Goal: Transaction & Acquisition: Download file/media

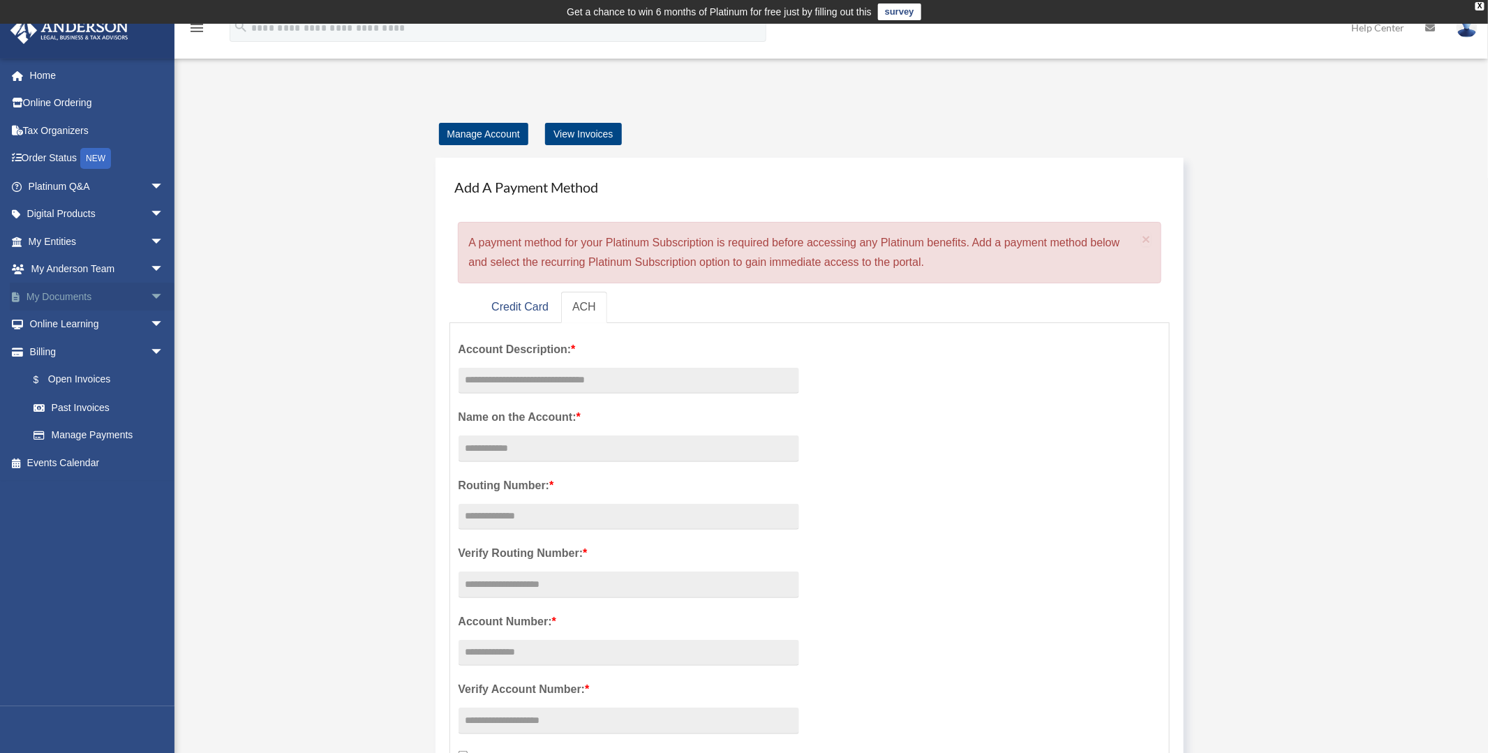
click at [63, 297] on link "My Documents arrow_drop_down" at bounding box center [97, 297] width 175 height 28
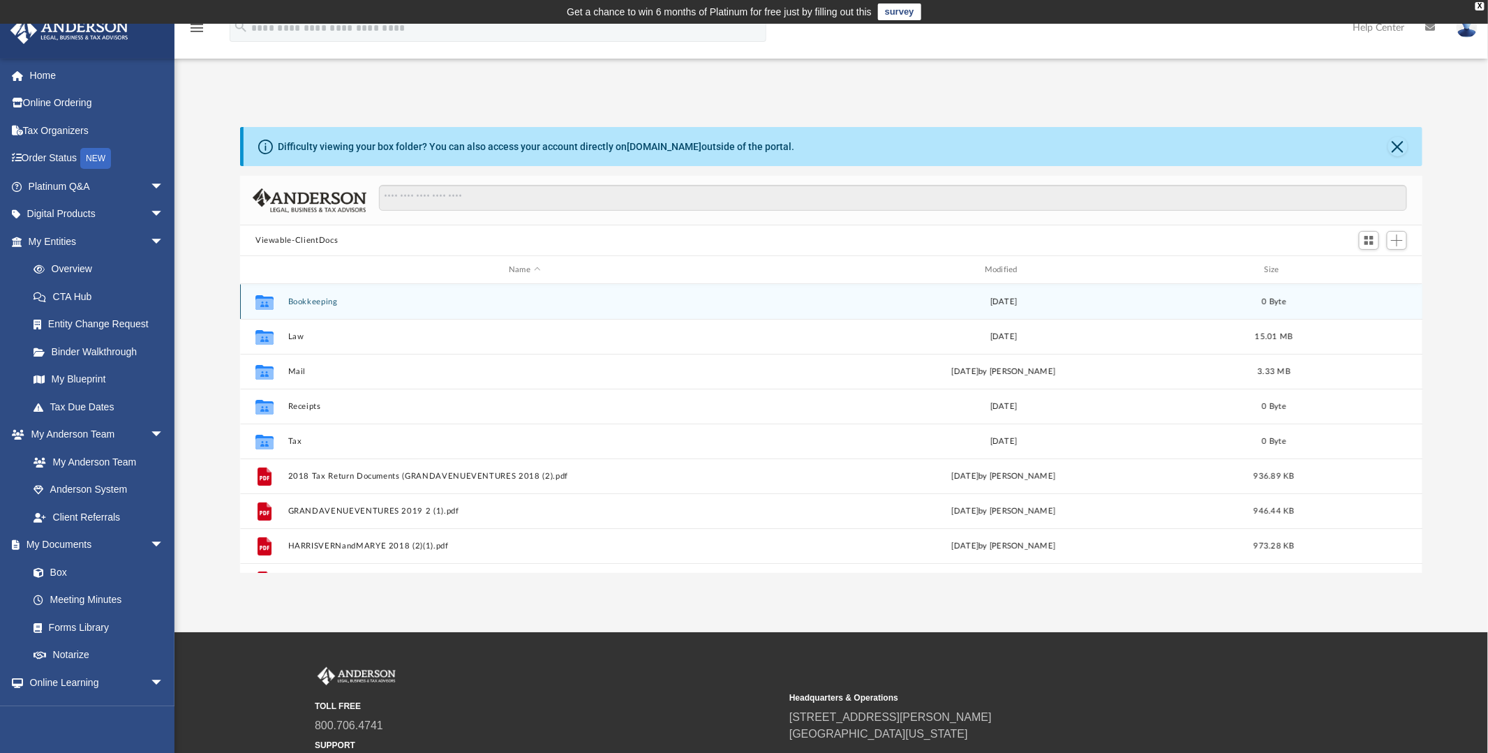
click at [263, 300] on icon "grid" at bounding box center [264, 301] width 18 height 15
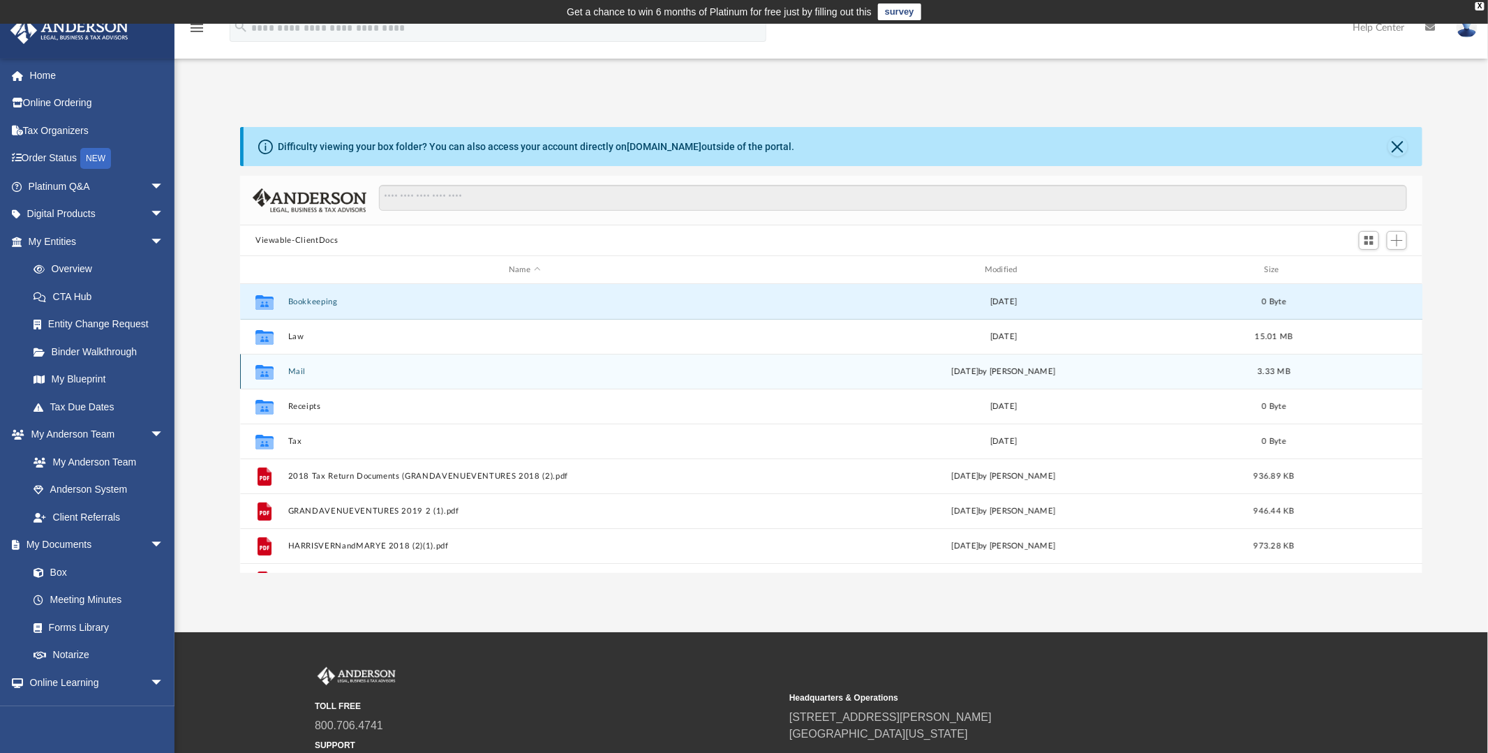
click at [267, 367] on icon "grid" at bounding box center [264, 371] width 18 height 15
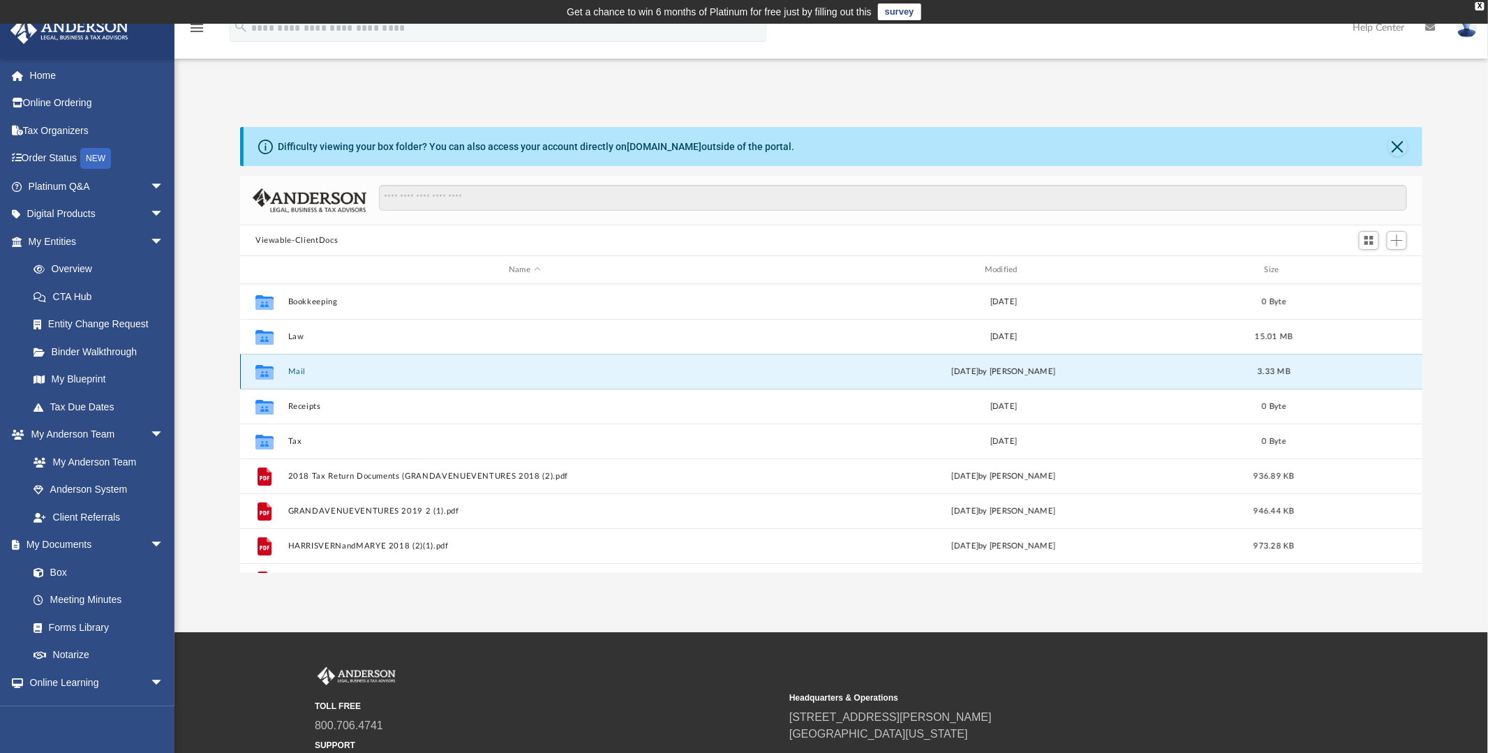
click at [267, 367] on icon "grid" at bounding box center [264, 371] width 18 height 15
drag, startPoint x: 267, startPoint y: 367, endPoint x: 332, endPoint y: 368, distance: 65.6
click at [332, 368] on button "Mail" at bounding box center [524, 371] width 473 height 9
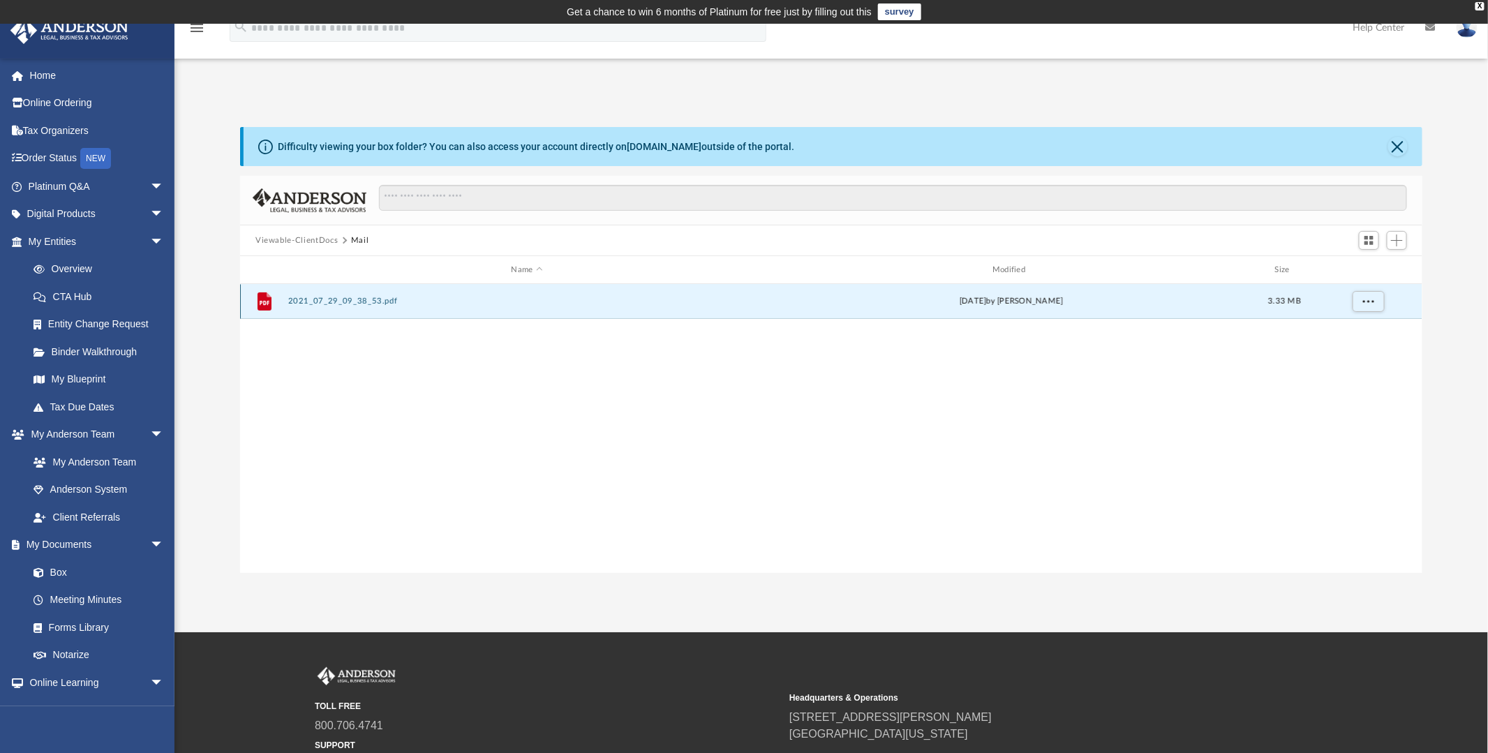
click at [321, 299] on button "2021_07_29_09_38_53.pdf" at bounding box center [527, 301] width 478 height 9
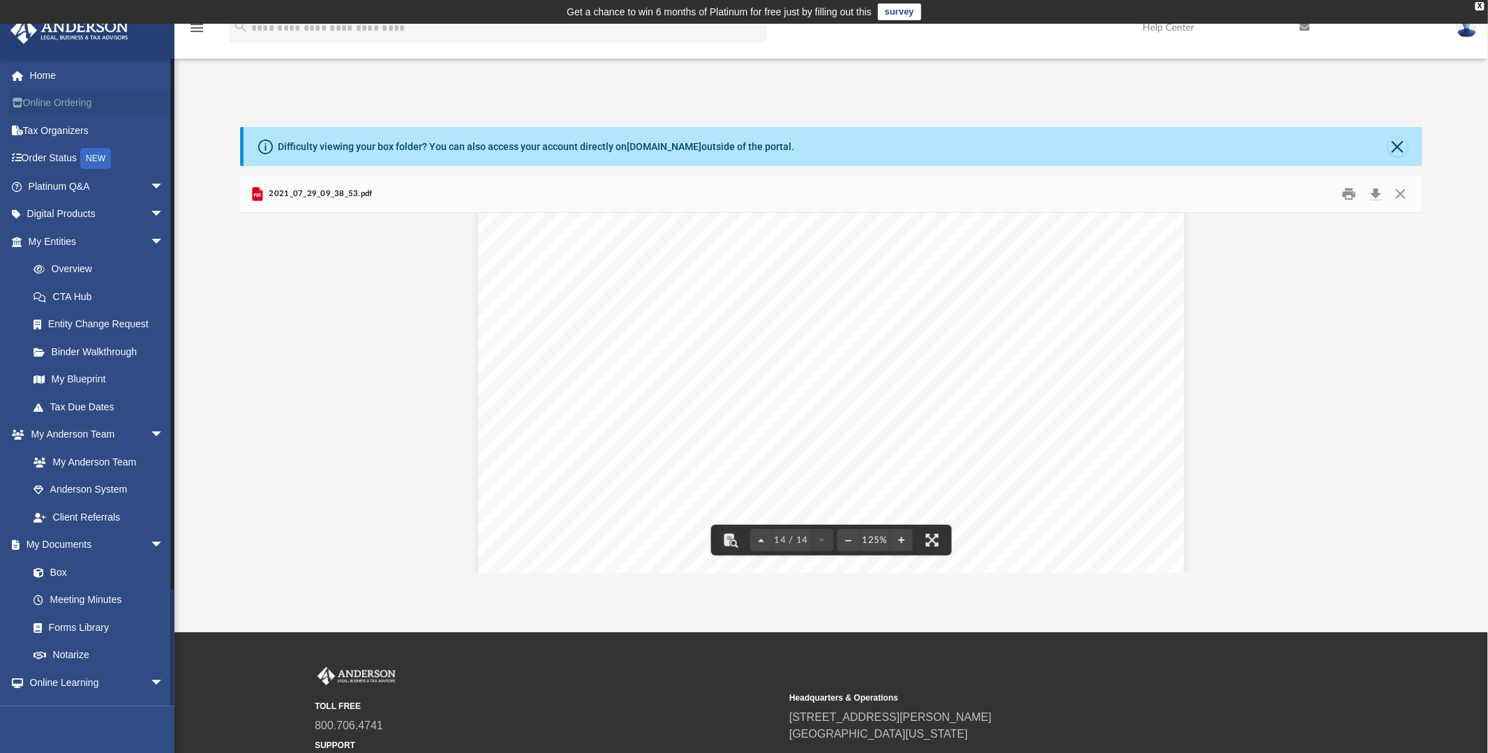
scroll to position [12313, 0]
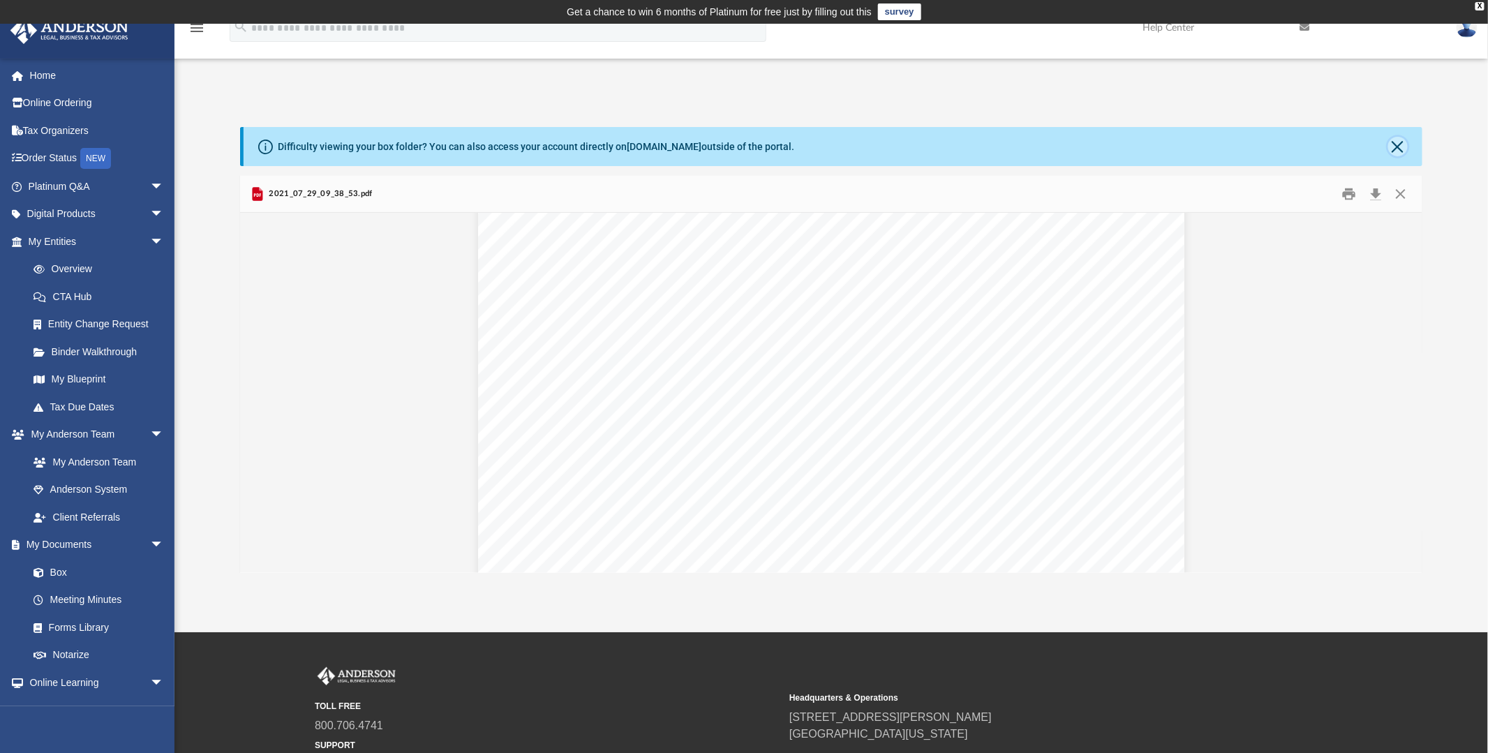
click at [1397, 147] on button "Close" at bounding box center [1398, 147] width 20 height 20
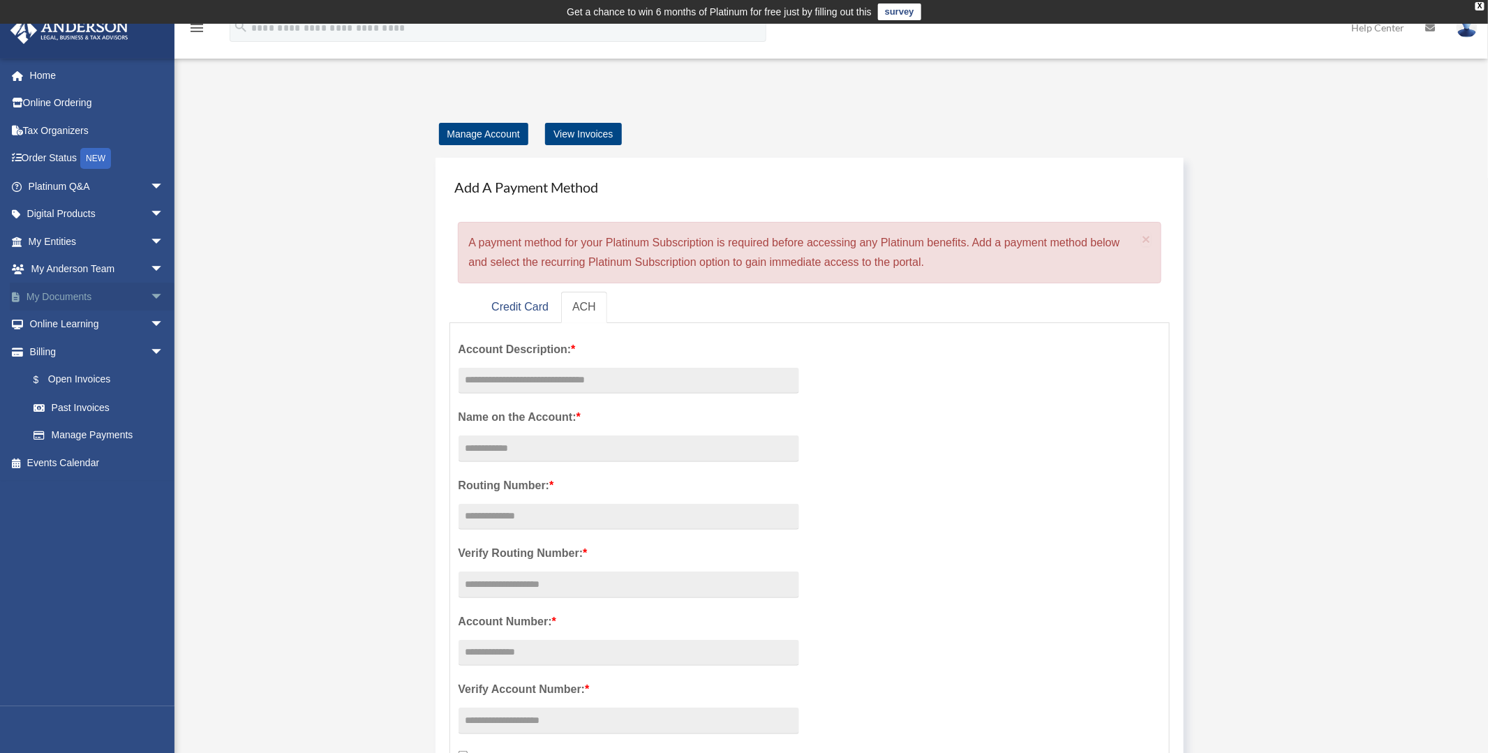
click at [61, 285] on link "My Documents arrow_drop_down" at bounding box center [97, 297] width 175 height 28
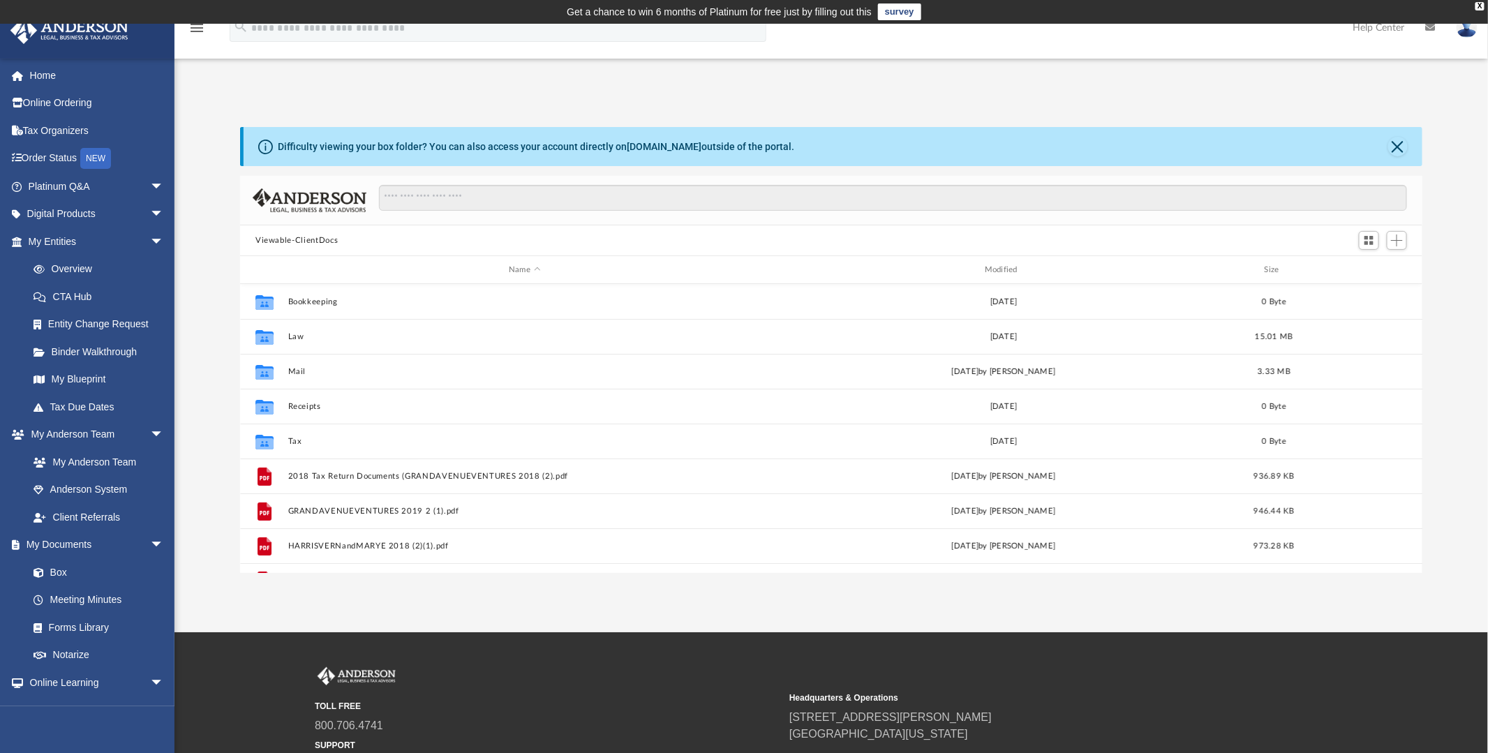
scroll to position [306, 1172]
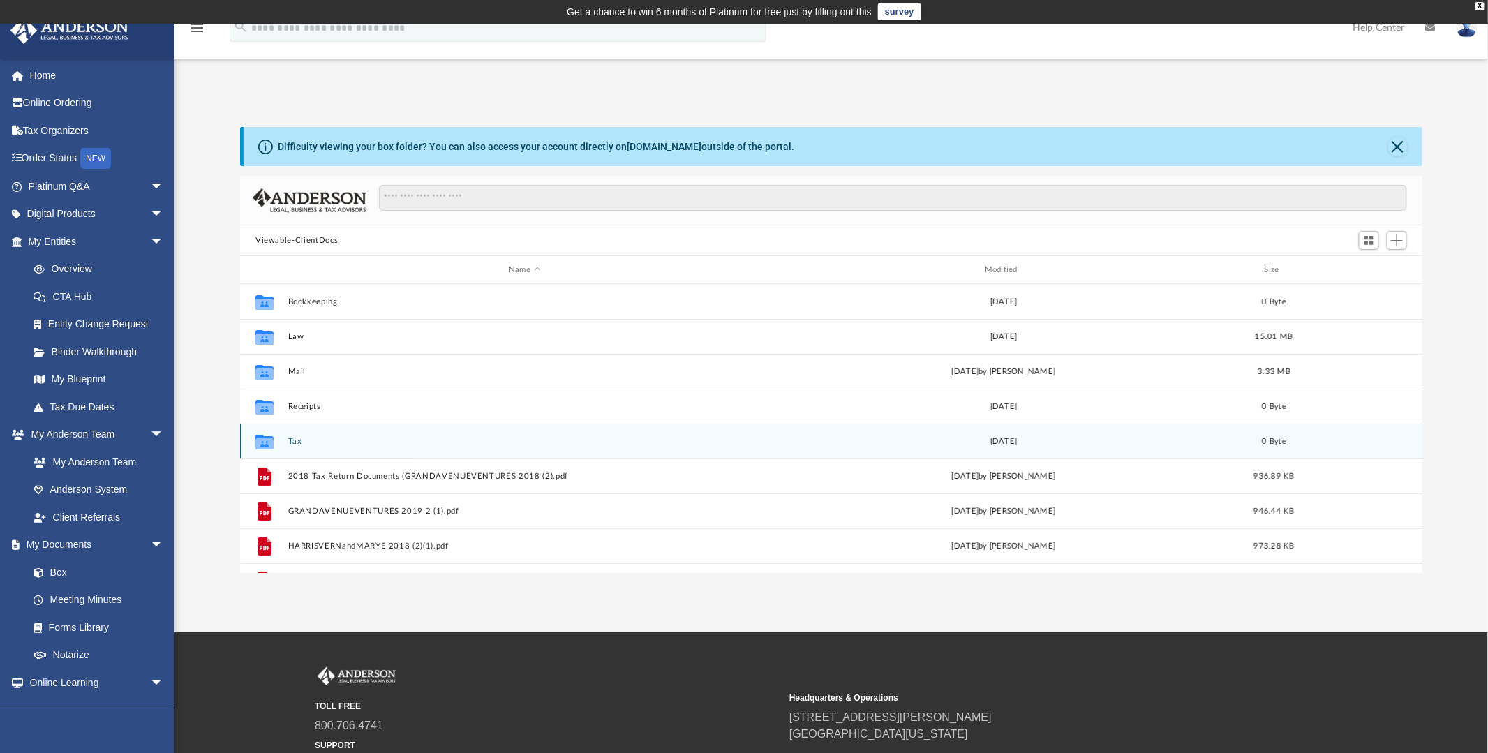
click at [274, 439] on icon "grid" at bounding box center [264, 442] width 18 height 11
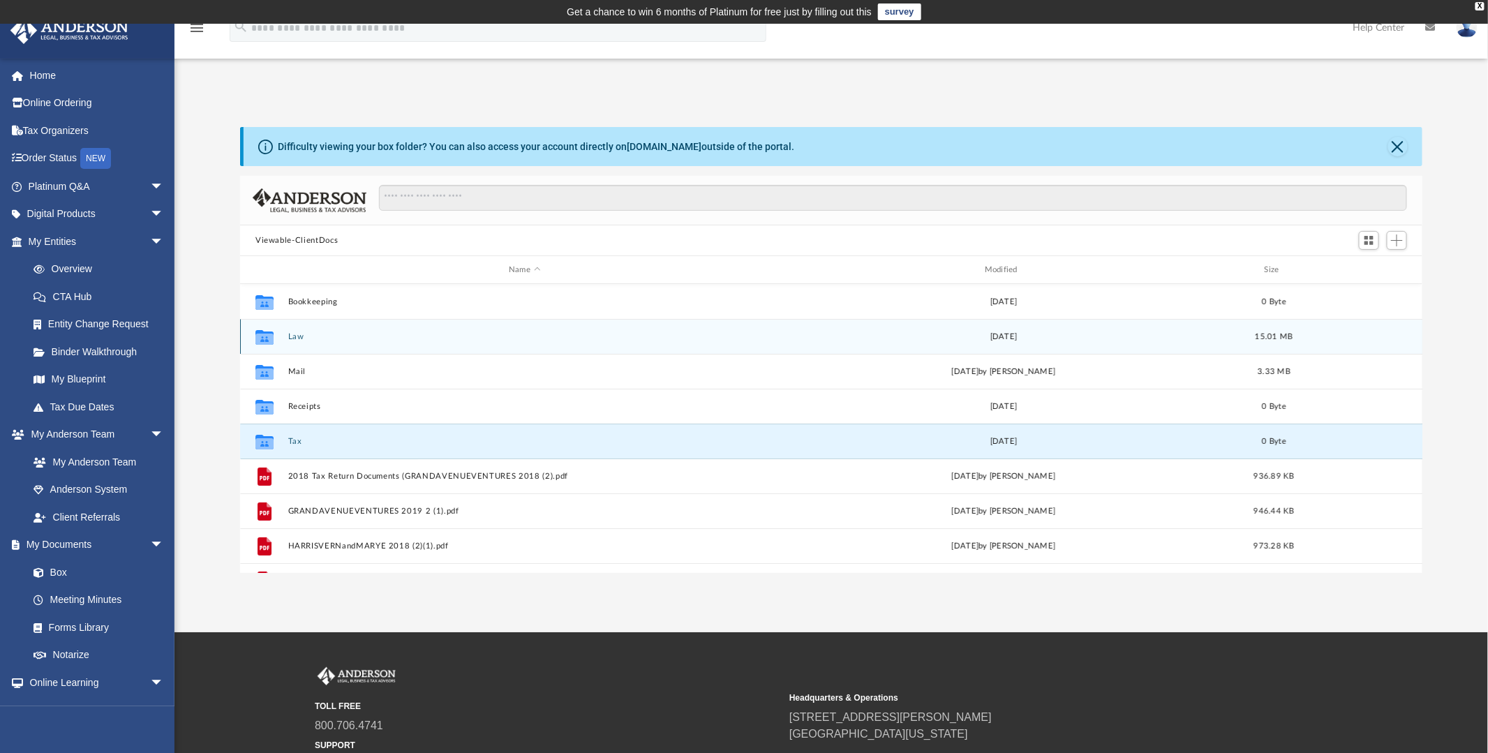
click at [283, 332] on div "Collaborated Folder Law Mon Nov 29 2021 15.01 MB" at bounding box center [831, 336] width 1182 height 35
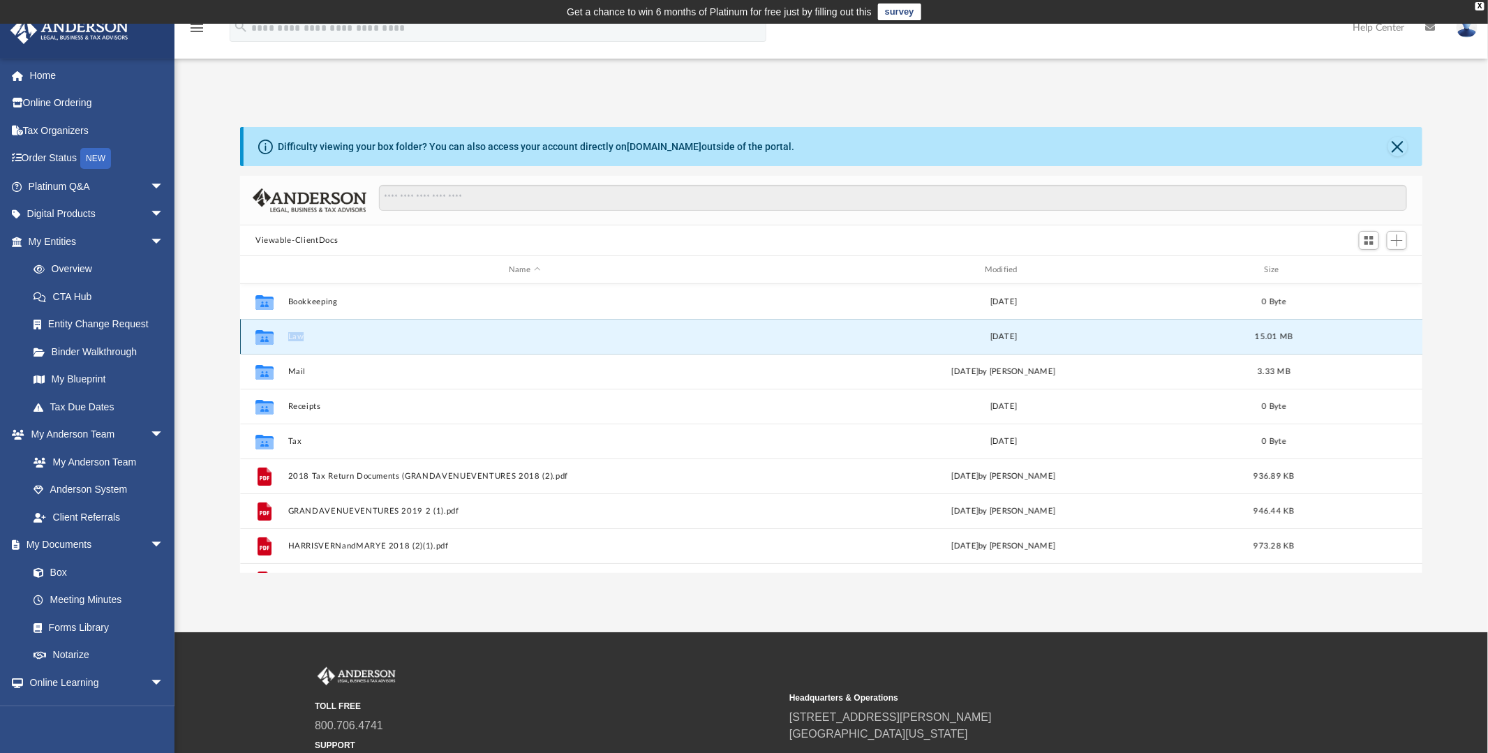
click at [283, 332] on div "Collaborated Folder Law Mon Nov 29 2021 15.01 MB" at bounding box center [831, 336] width 1182 height 35
drag, startPoint x: 283, startPoint y: 332, endPoint x: 270, endPoint y: 336, distance: 13.7
click at [270, 336] on icon "grid" at bounding box center [264, 338] width 18 height 11
click at [269, 336] on icon "grid" at bounding box center [264, 338] width 18 height 11
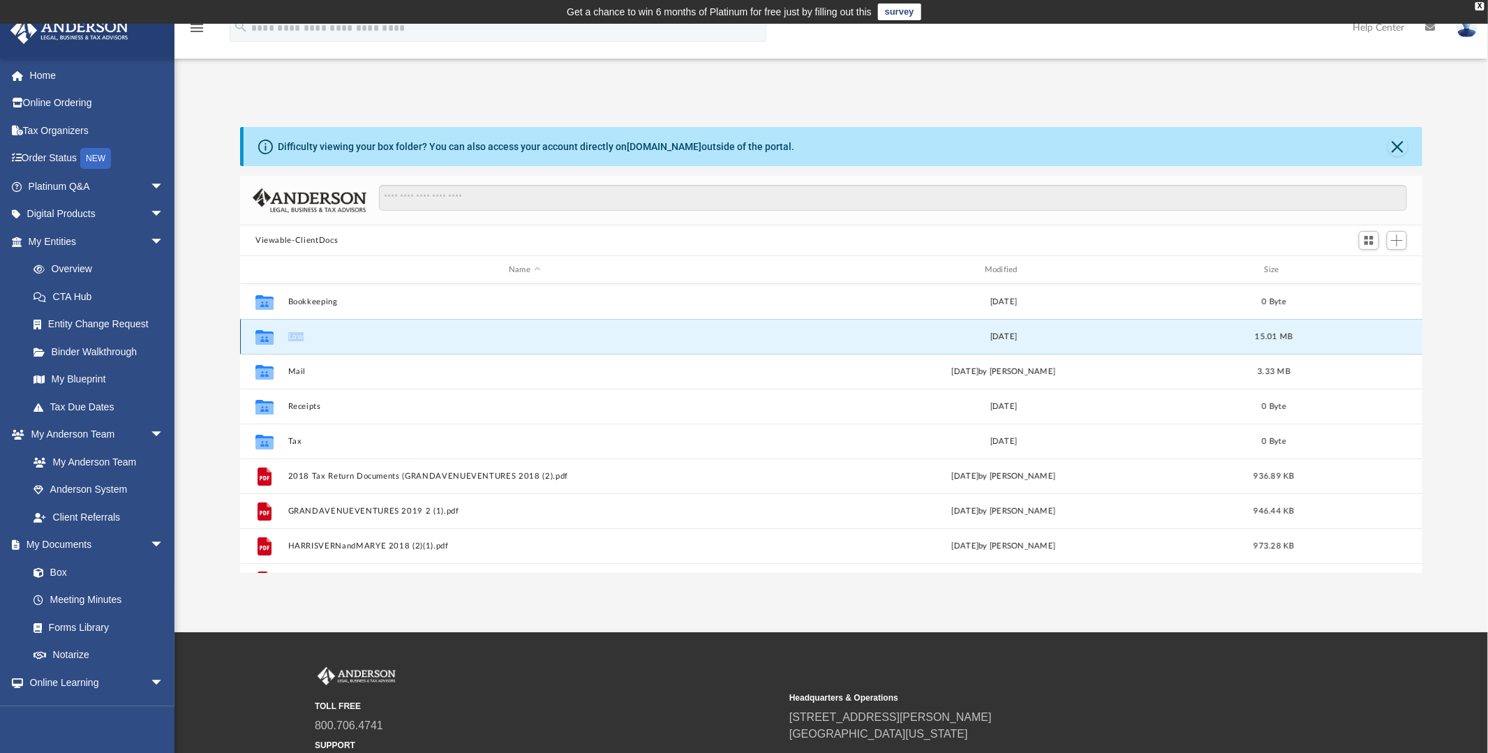
drag, startPoint x: 269, startPoint y: 336, endPoint x: 346, endPoint y: 328, distance: 77.1
click at [346, 328] on div "Collaborated Folder Law Mon Nov 29 2021 15.01 MB" at bounding box center [831, 336] width 1182 height 35
click at [1262, 335] on span "15.01 MB" at bounding box center [1274, 337] width 38 height 8
click at [267, 336] on icon "grid" at bounding box center [264, 336] width 18 height 15
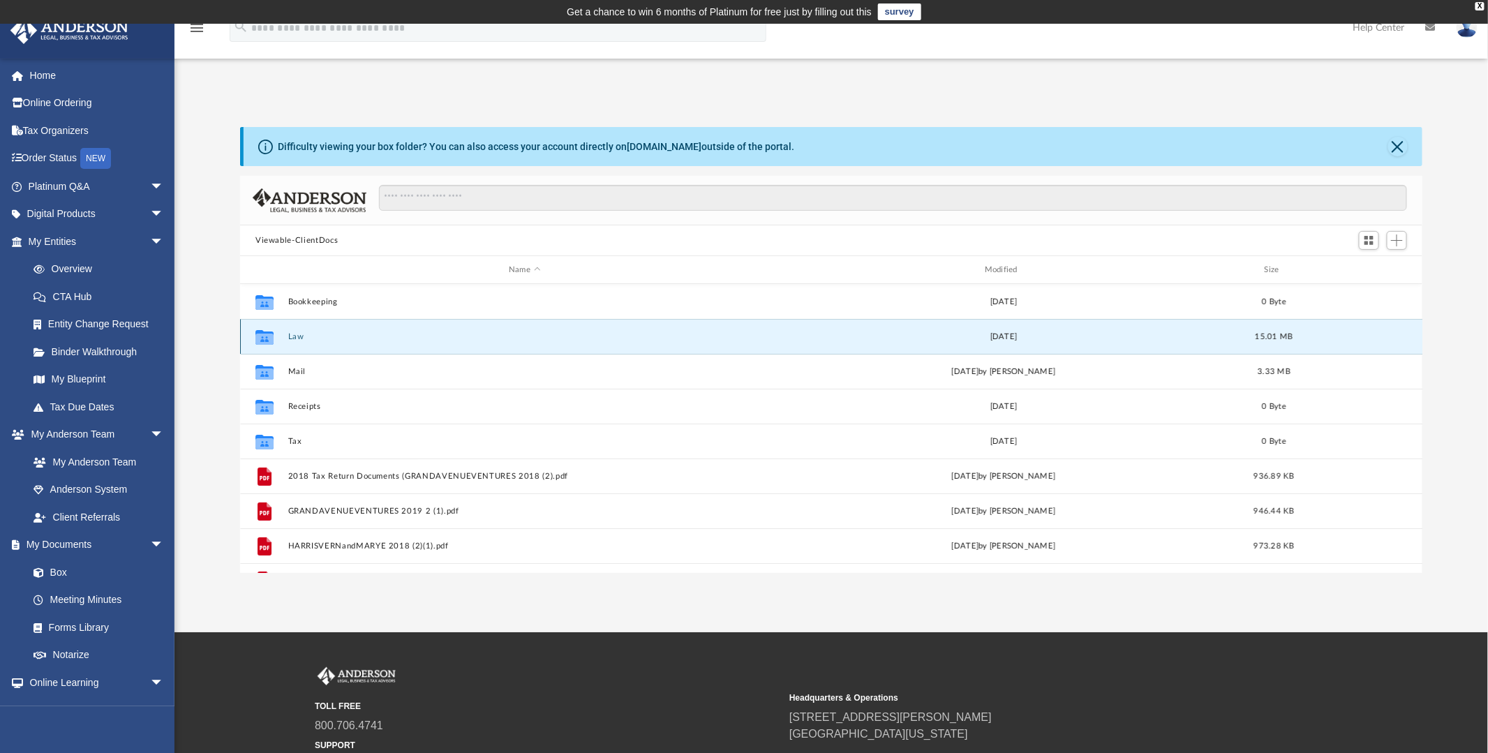
click at [267, 336] on icon "grid" at bounding box center [264, 336] width 18 height 15
click at [257, 331] on icon "grid" at bounding box center [264, 336] width 18 height 15
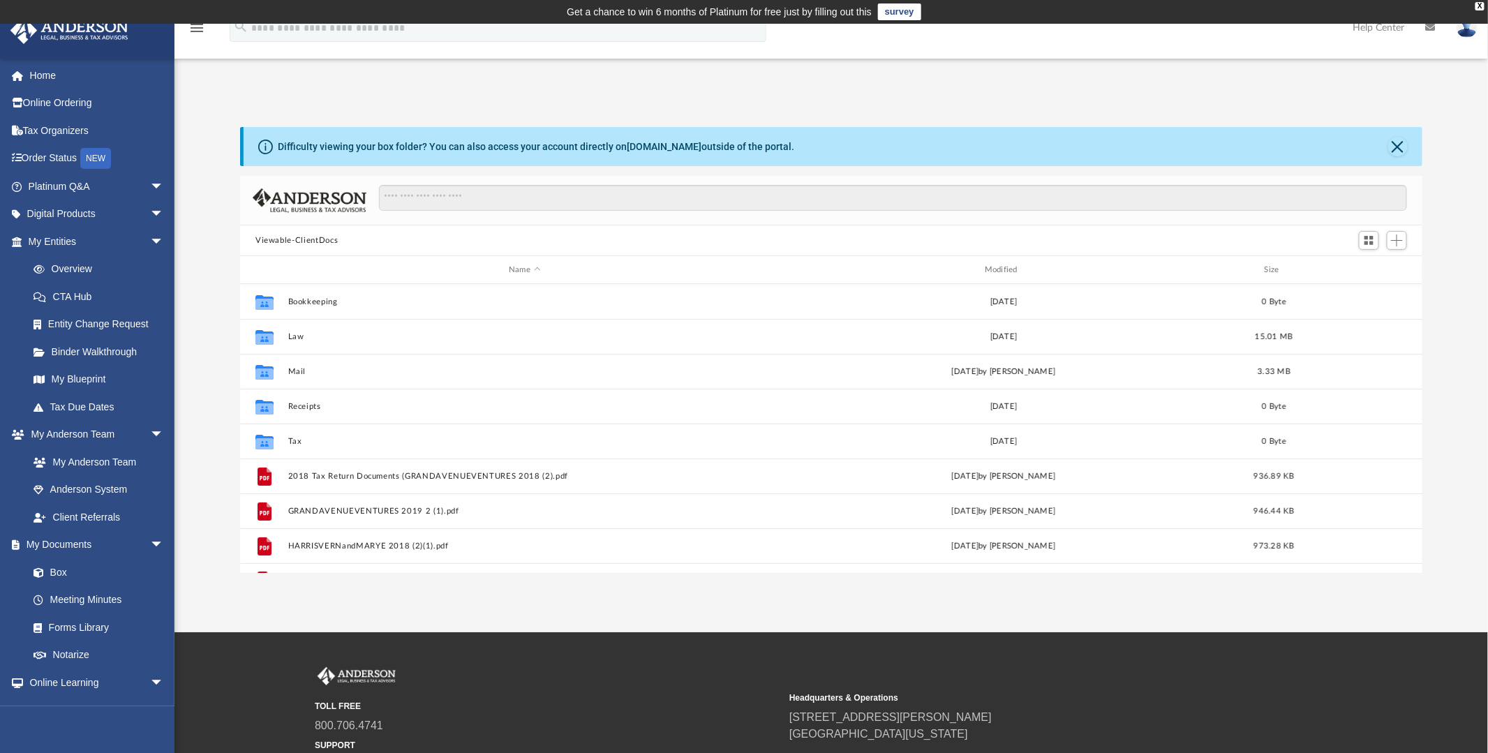
scroll to position [306, 1172]
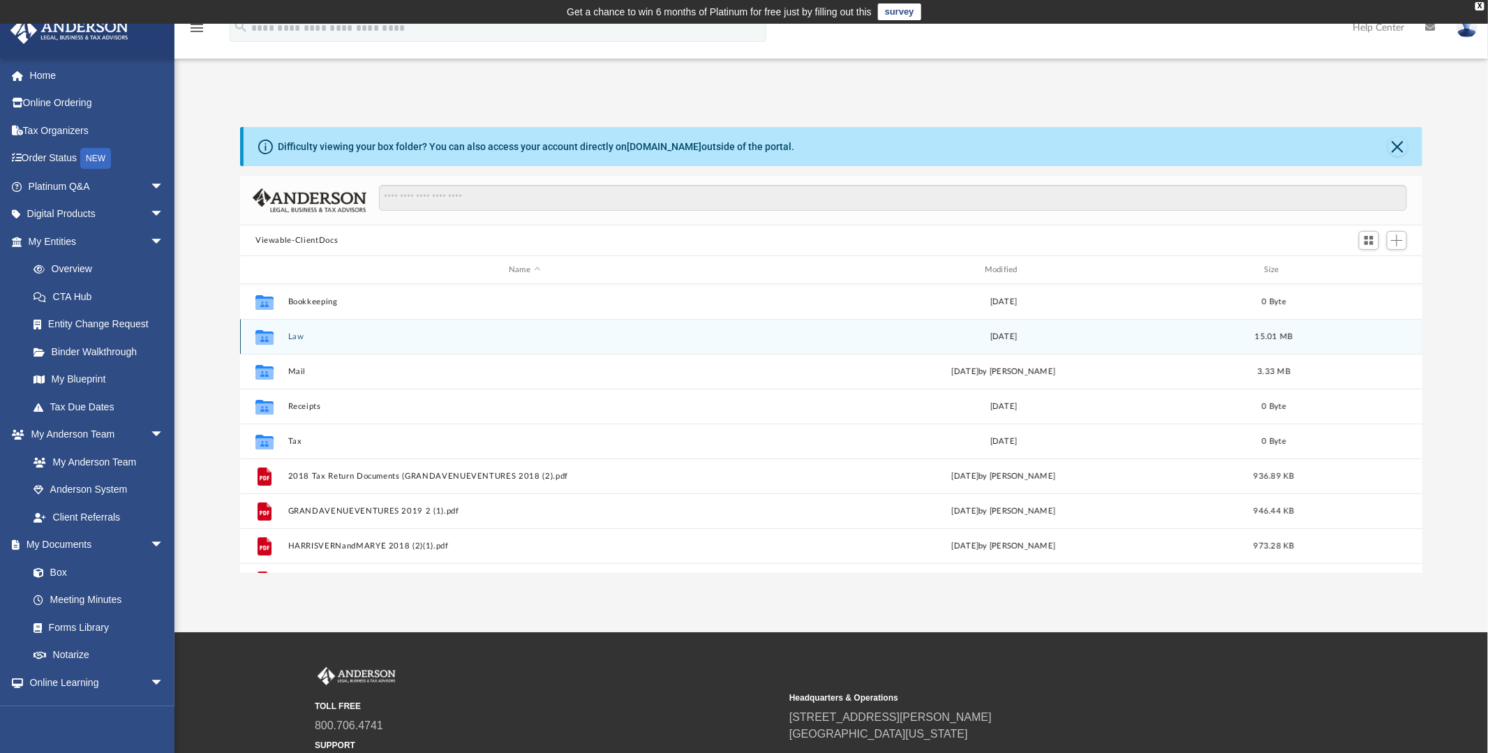
click at [305, 332] on button "Law" at bounding box center [524, 336] width 473 height 9
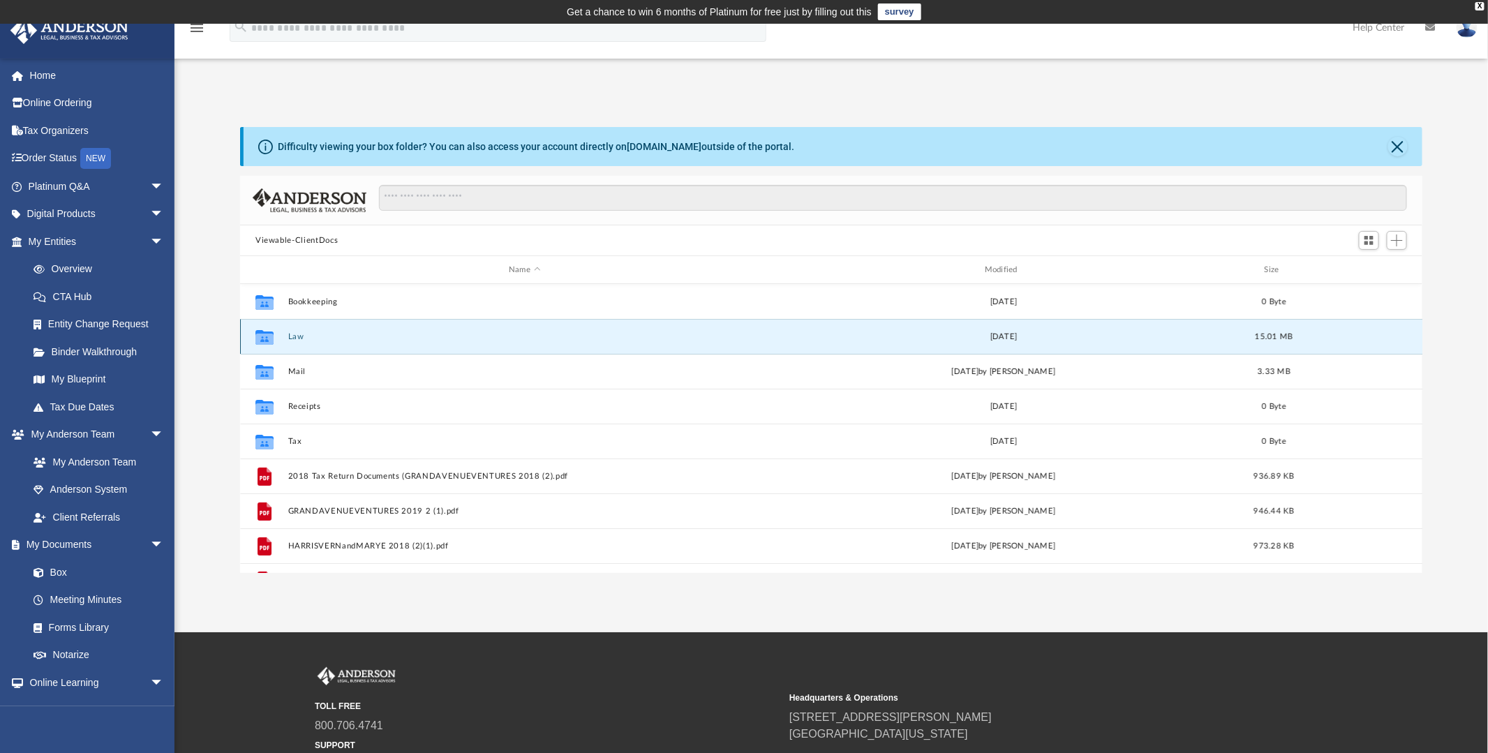
click at [305, 332] on button "Law" at bounding box center [524, 336] width 473 height 9
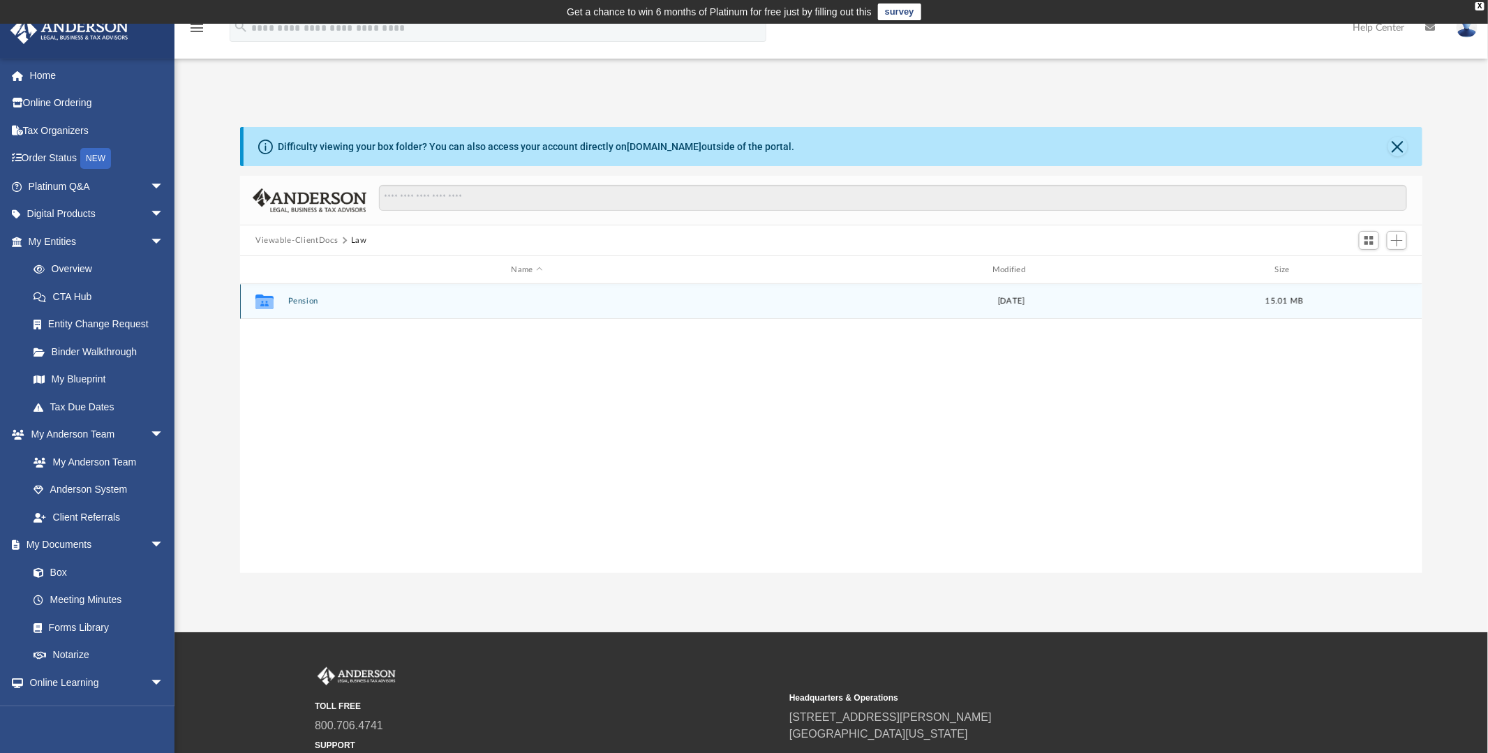
click at [309, 297] on button "Pension" at bounding box center [527, 301] width 478 height 9
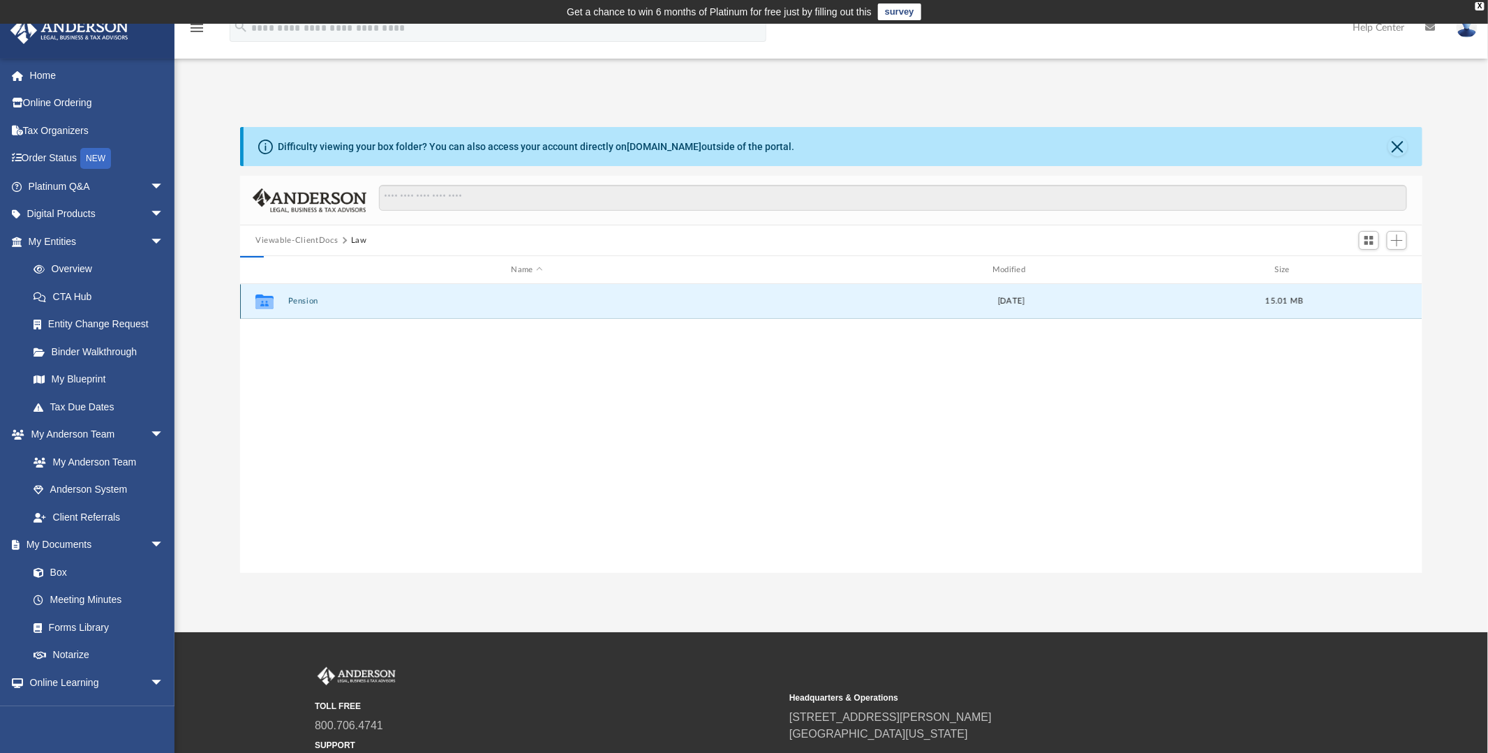
click at [309, 297] on button "Pension" at bounding box center [527, 301] width 478 height 9
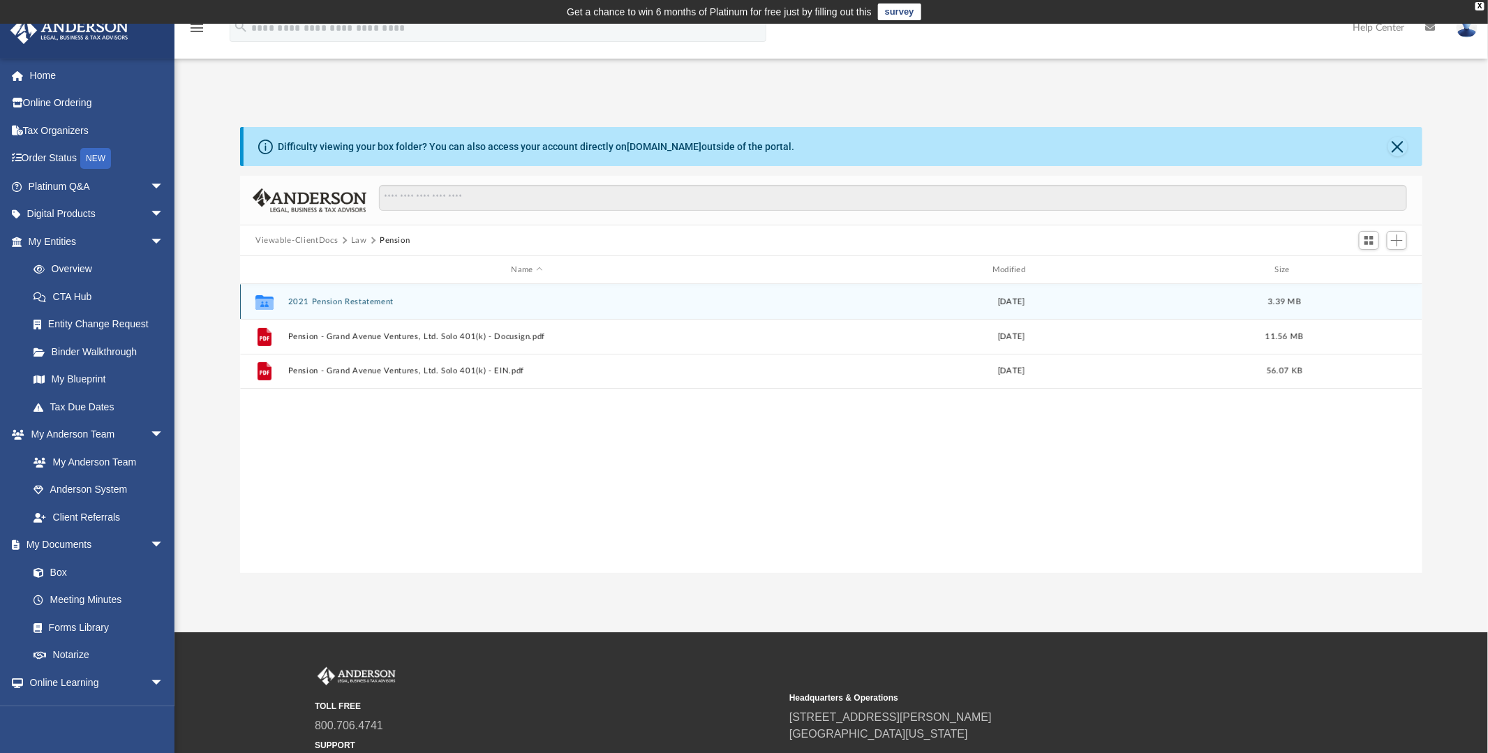
click at [371, 298] on button "2021 Pension Restatement" at bounding box center [527, 301] width 478 height 9
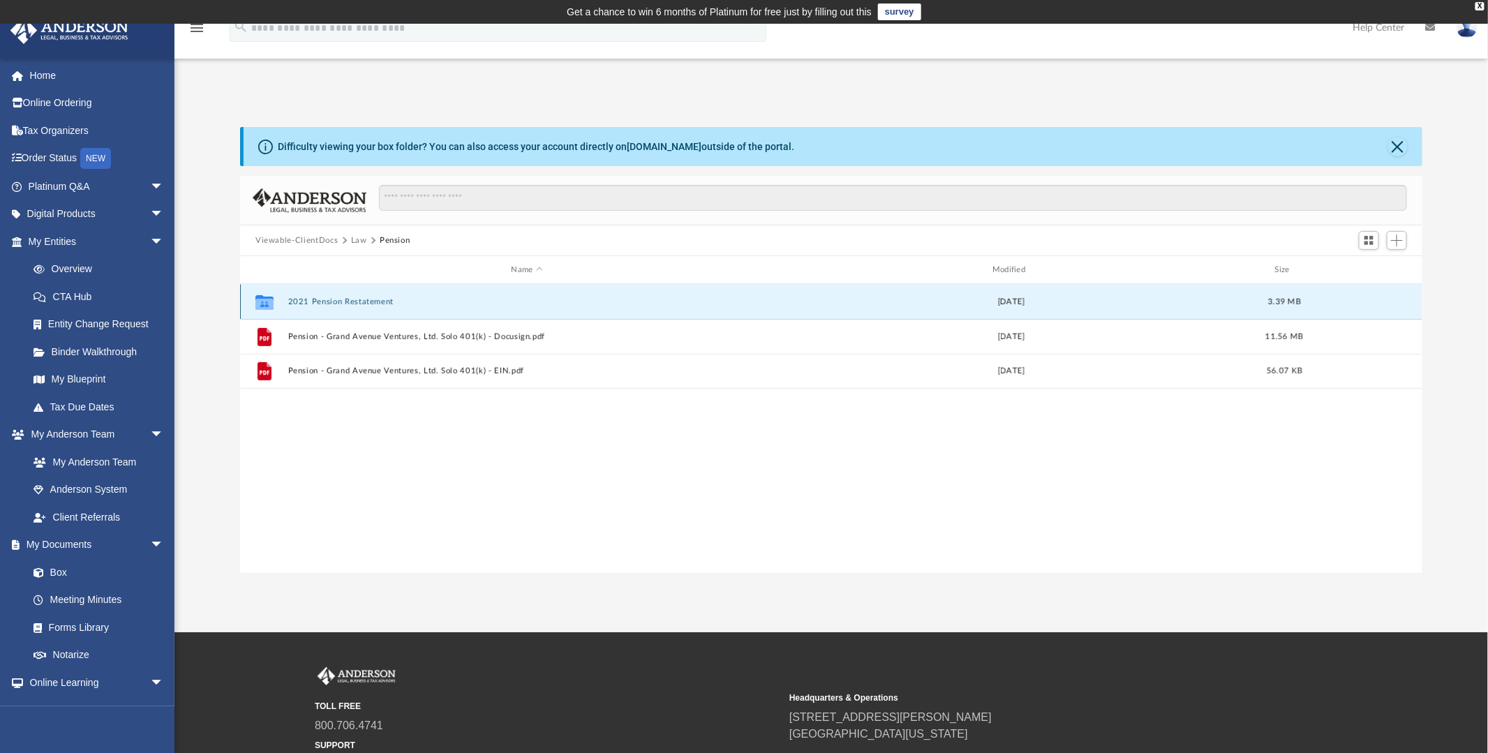
click at [371, 298] on button "2021 Pension Restatement" at bounding box center [527, 301] width 478 height 9
click at [371, 298] on button "2021 Pension Restatement - Docusign.pdf" at bounding box center [527, 301] width 478 height 9
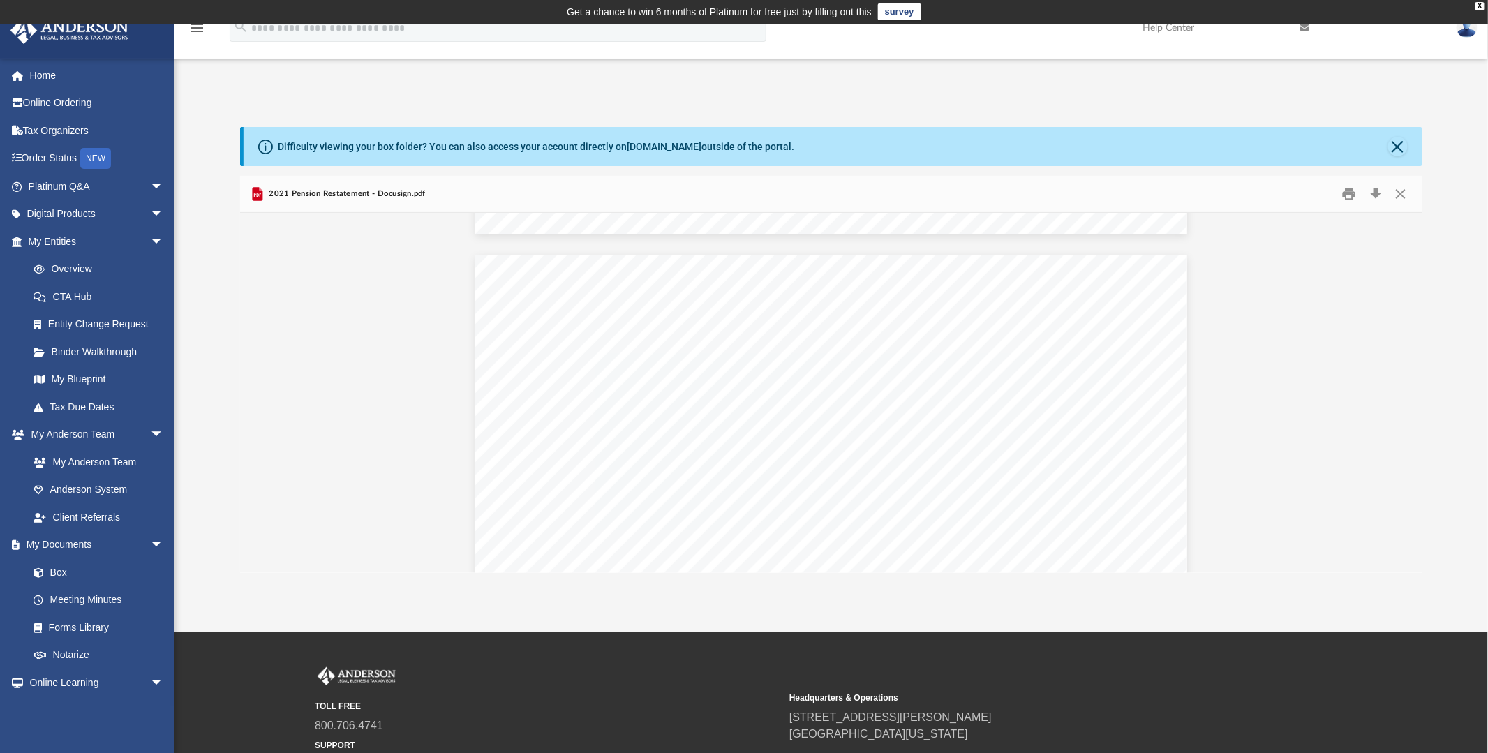
scroll to position [1954, 0]
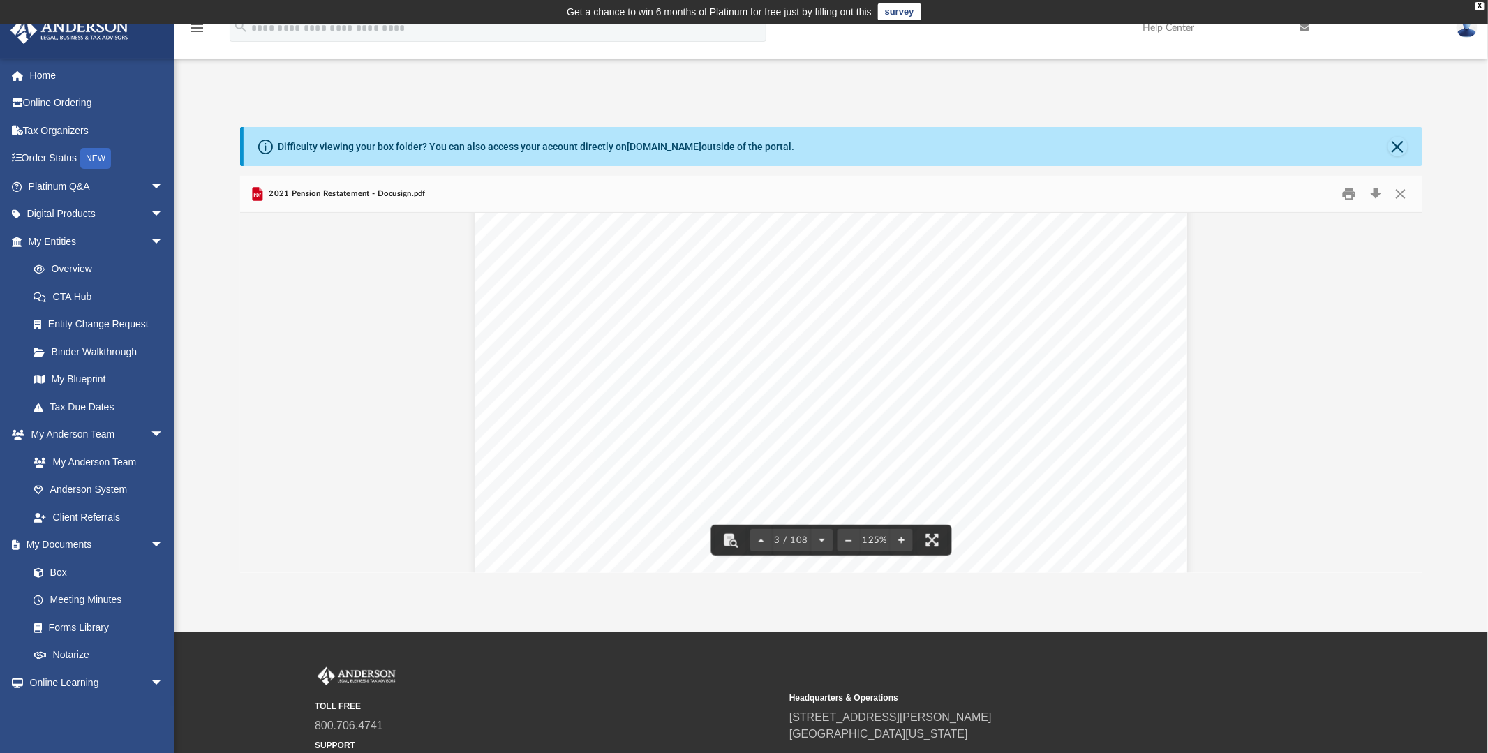
click at [958, 450] on div "GRAND AVENUE VENTURES, LTD. SOLO 401K SUMMARY PLAN DESCRIPTIO N DocuSign Envelo…" at bounding box center [831, 614] width 712 height 921
click at [354, 194] on span "2021 Pension Restatement - Docusign.pdf" at bounding box center [346, 194] width 160 height 13
click at [1375, 193] on button "Download" at bounding box center [1375, 195] width 25 height 22
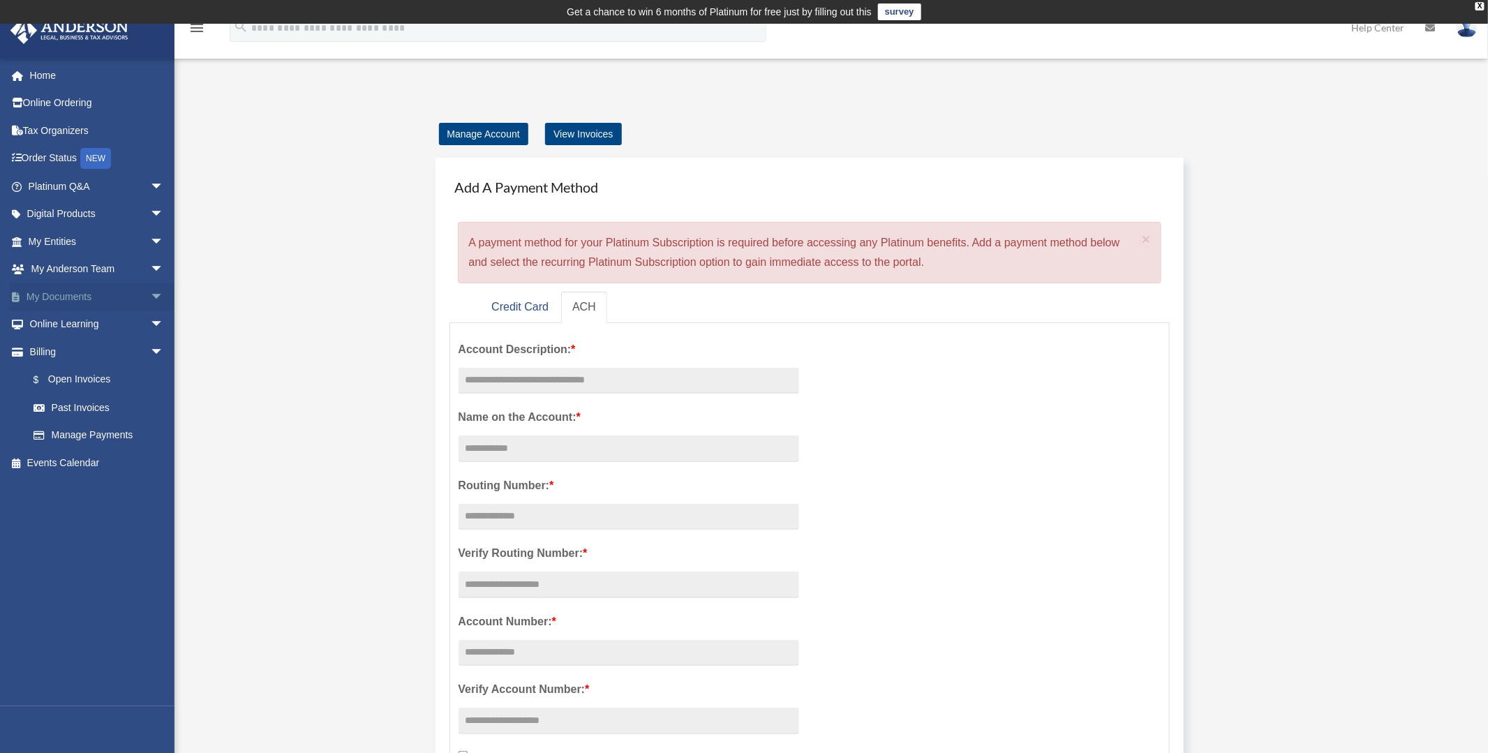
click at [150, 291] on span "arrow_drop_down" at bounding box center [164, 297] width 28 height 29
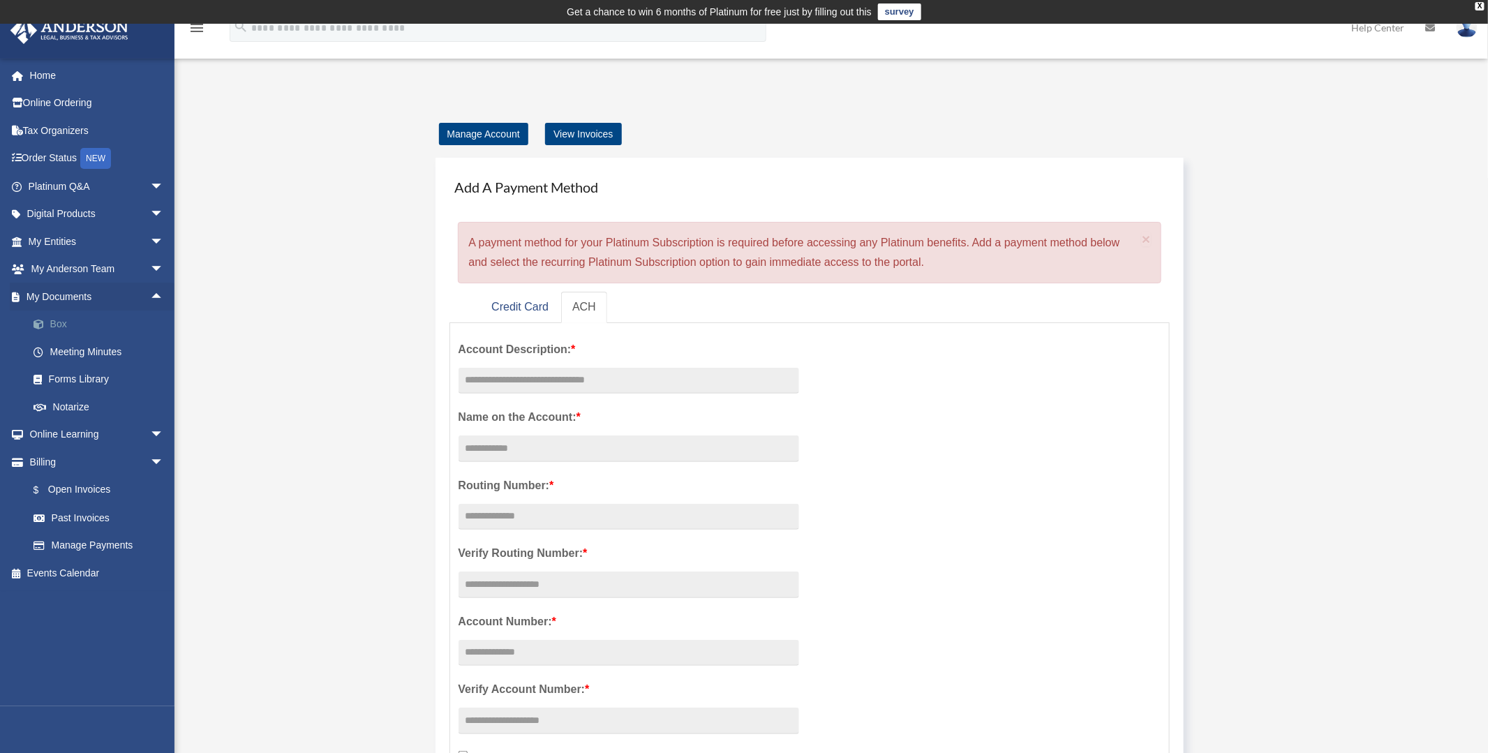
click at [45, 320] on span at bounding box center [45, 325] width 9 height 10
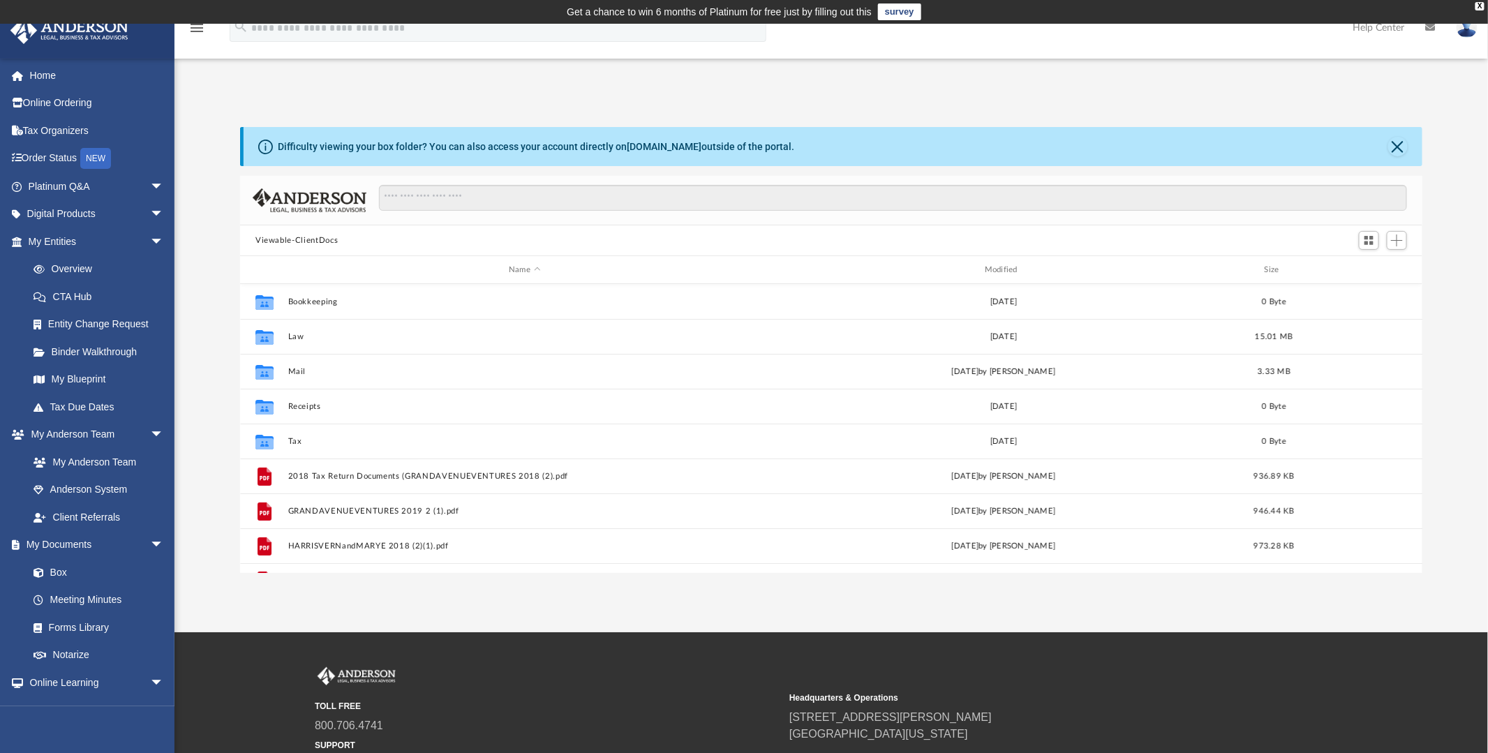
scroll to position [306, 1172]
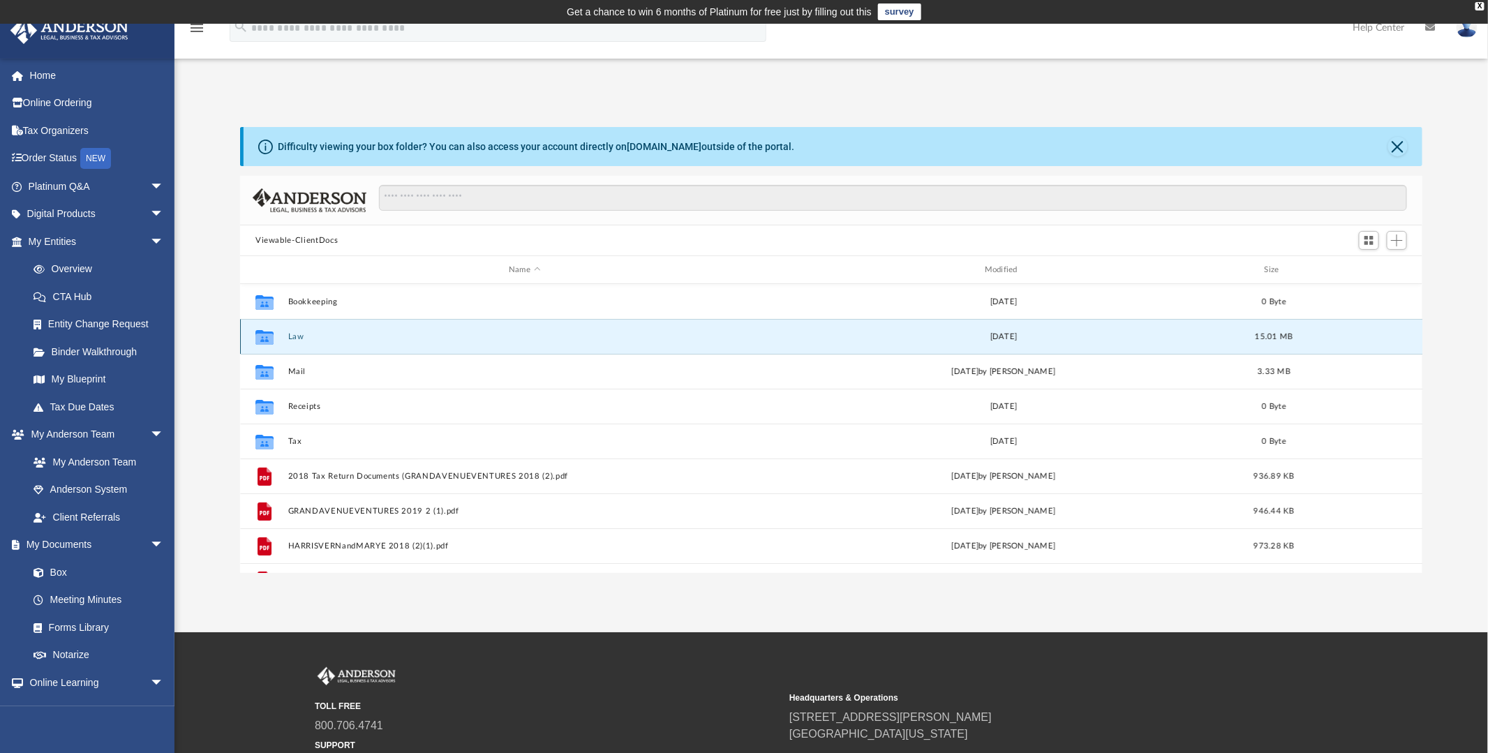
click at [338, 336] on button "Law" at bounding box center [524, 336] width 473 height 9
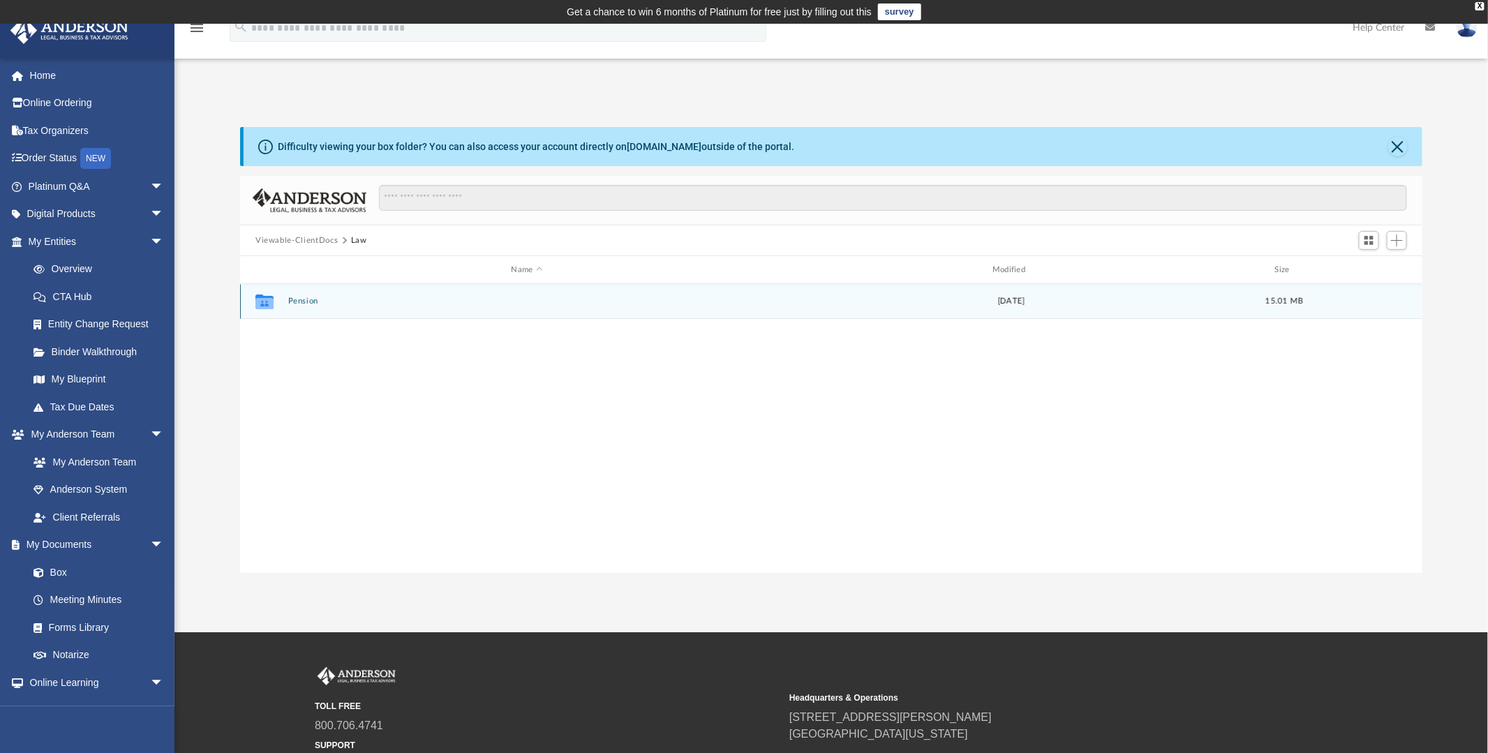
click at [347, 304] on button "Pension" at bounding box center [527, 301] width 478 height 9
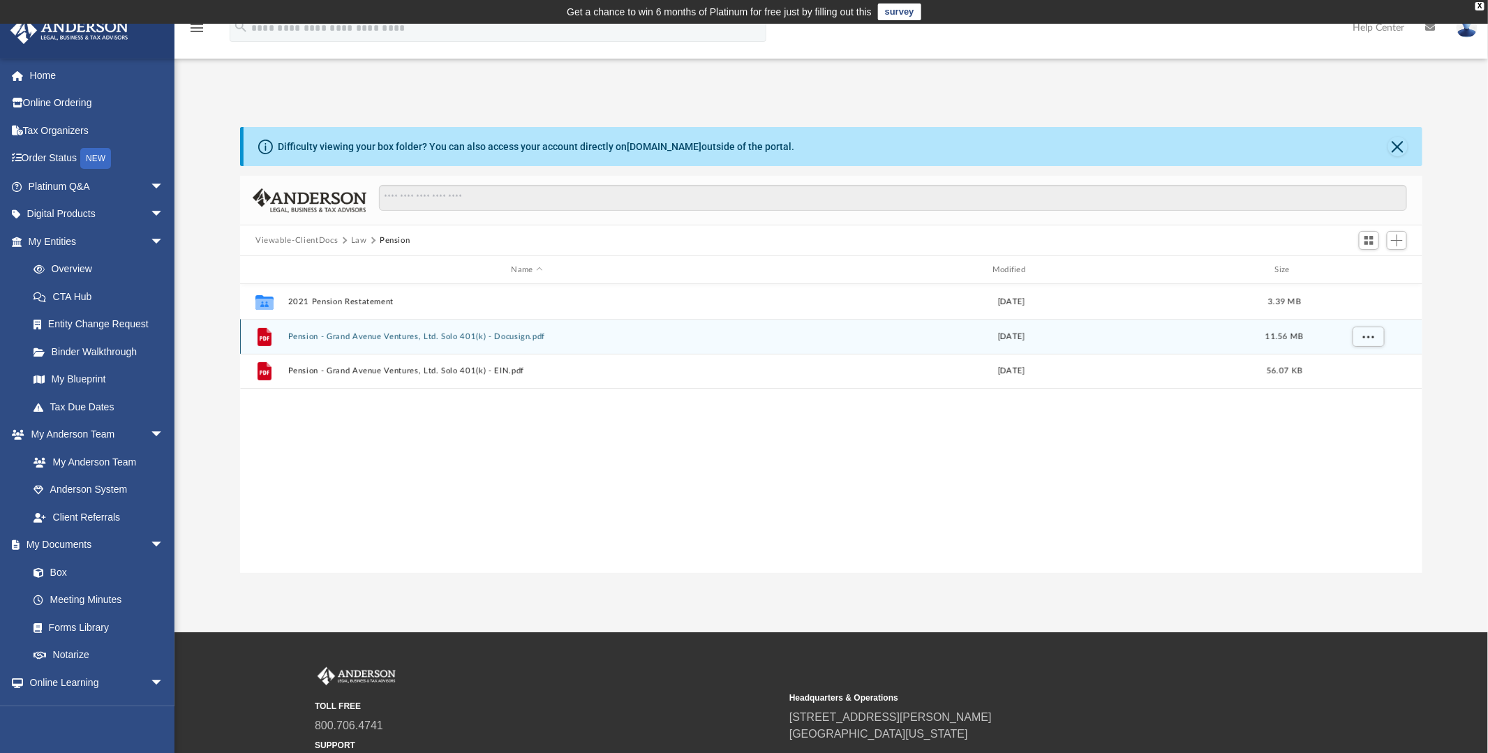
click at [491, 341] on button "Pension - Grand Avenue Ventures, Ltd. Solo 401(k) - Docusign.pdf" at bounding box center [527, 336] width 478 height 9
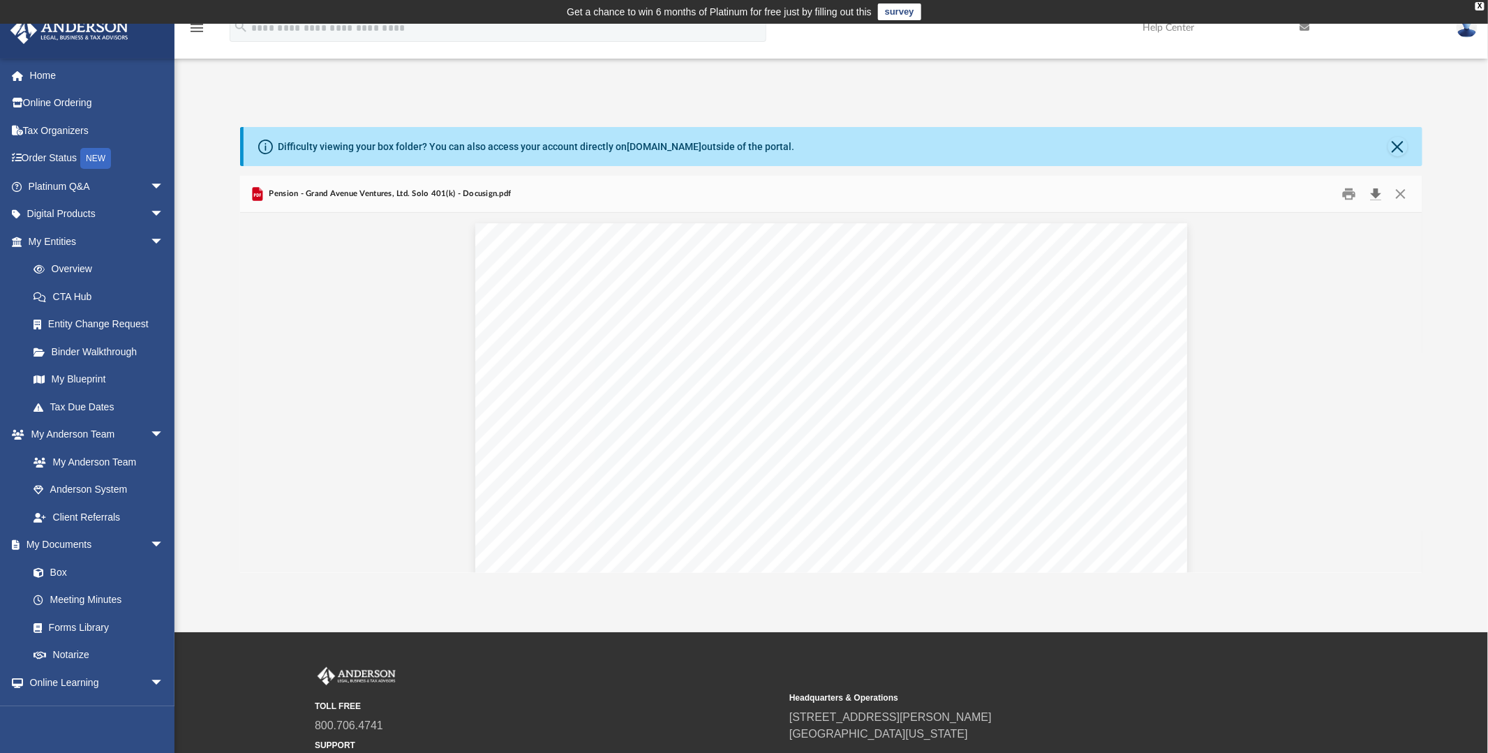
click at [1377, 195] on button "Download" at bounding box center [1375, 195] width 25 height 22
click at [1403, 190] on button "Close" at bounding box center [1400, 195] width 25 height 22
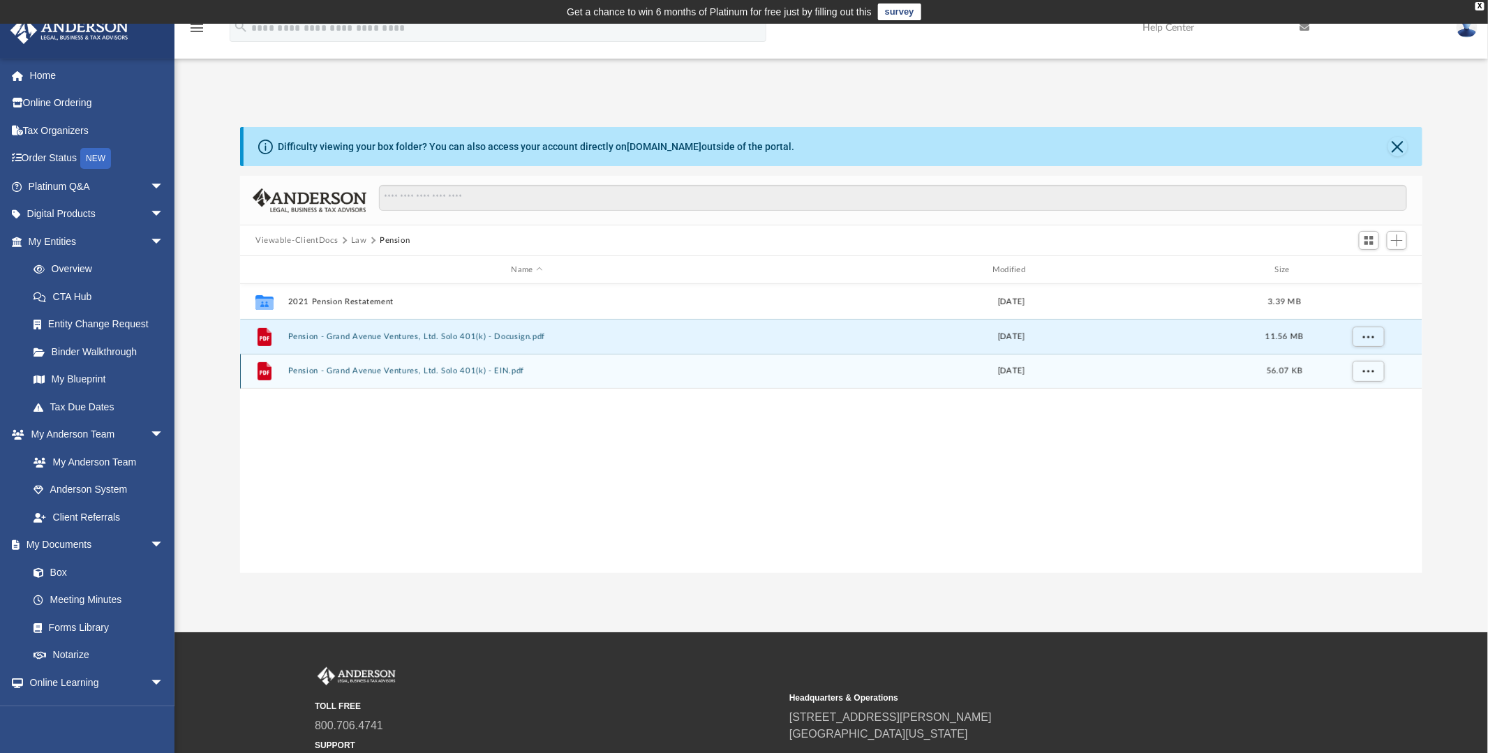
click at [425, 368] on button "Pension - Grand Avenue Ventures, Ltd. Solo 401(k) - EIN.pdf" at bounding box center [527, 370] width 478 height 9
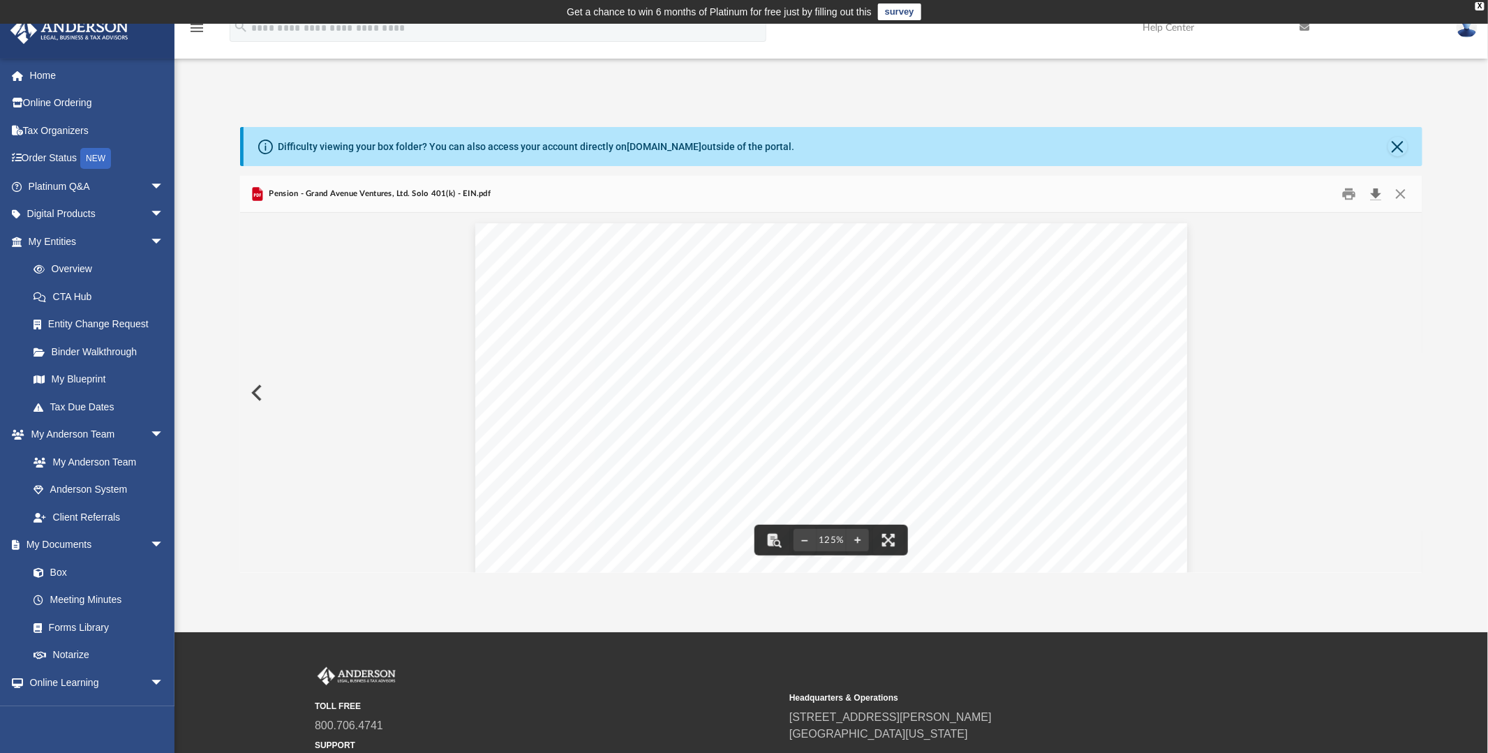
click at [1379, 195] on button "Download" at bounding box center [1375, 195] width 25 height 22
